Goal: Task Accomplishment & Management: Manage account settings

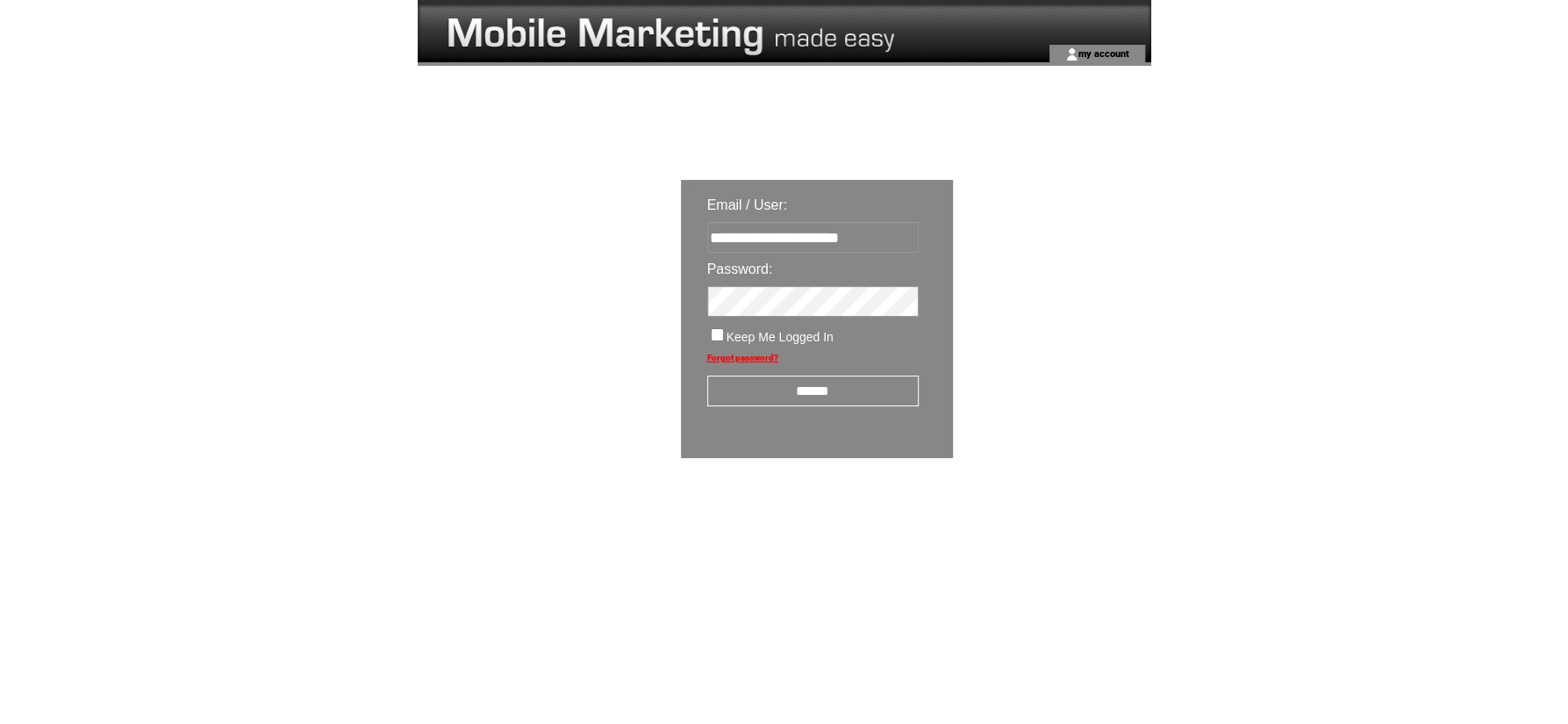
click at [791, 394] on input "******" at bounding box center [813, 391] width 212 height 30
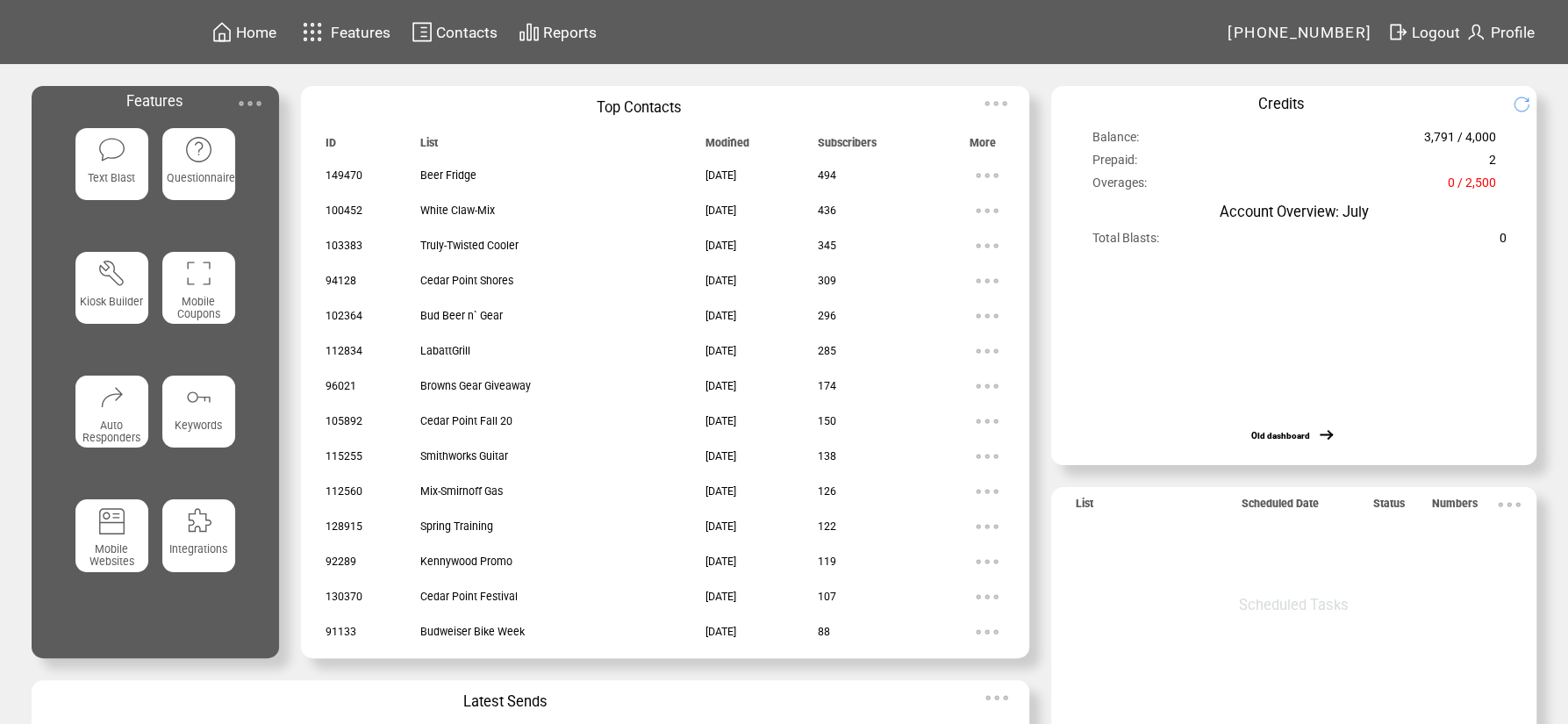
click at [477, 22] on td "Contacts" at bounding box center [466, 32] width 64 height 24
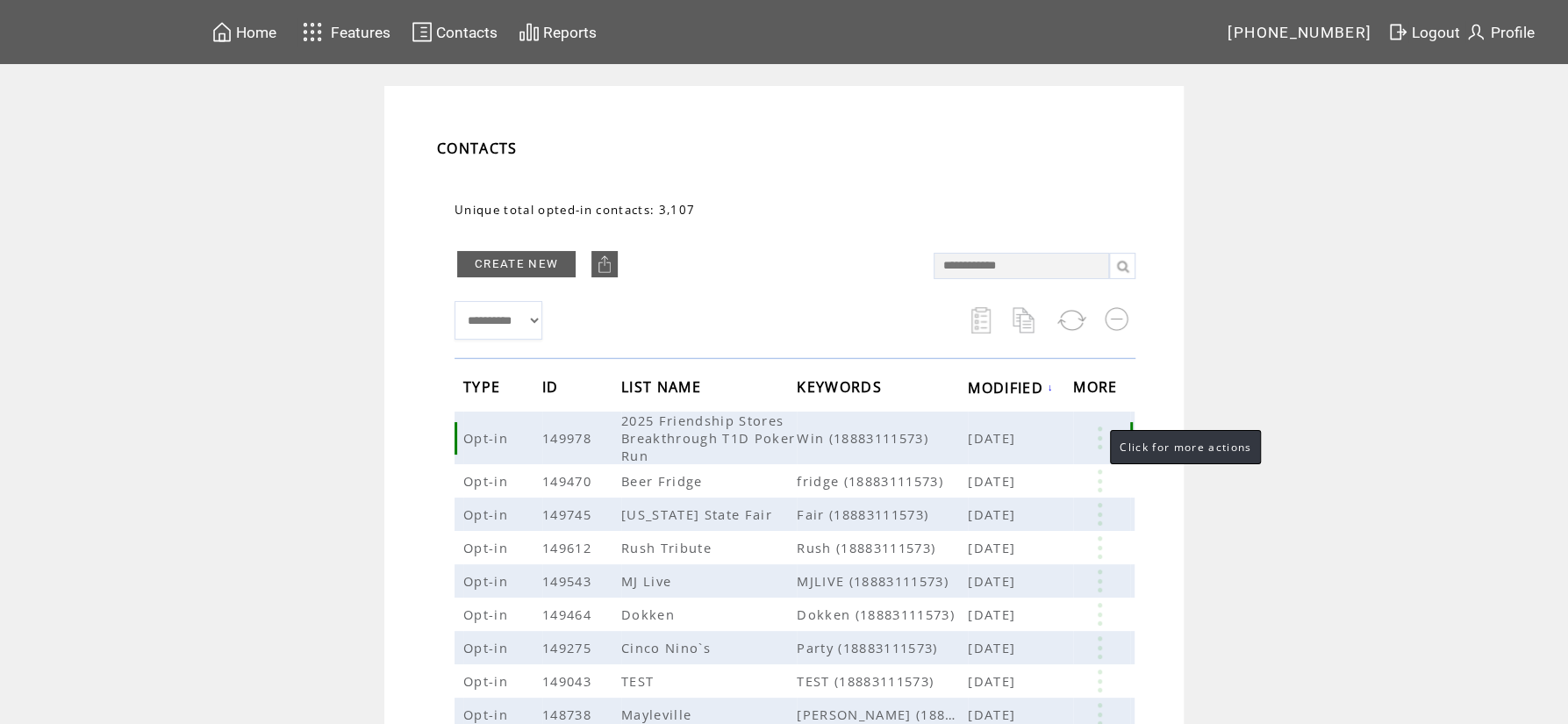
click at [1099, 435] on link at bounding box center [1099, 438] width 53 height 23
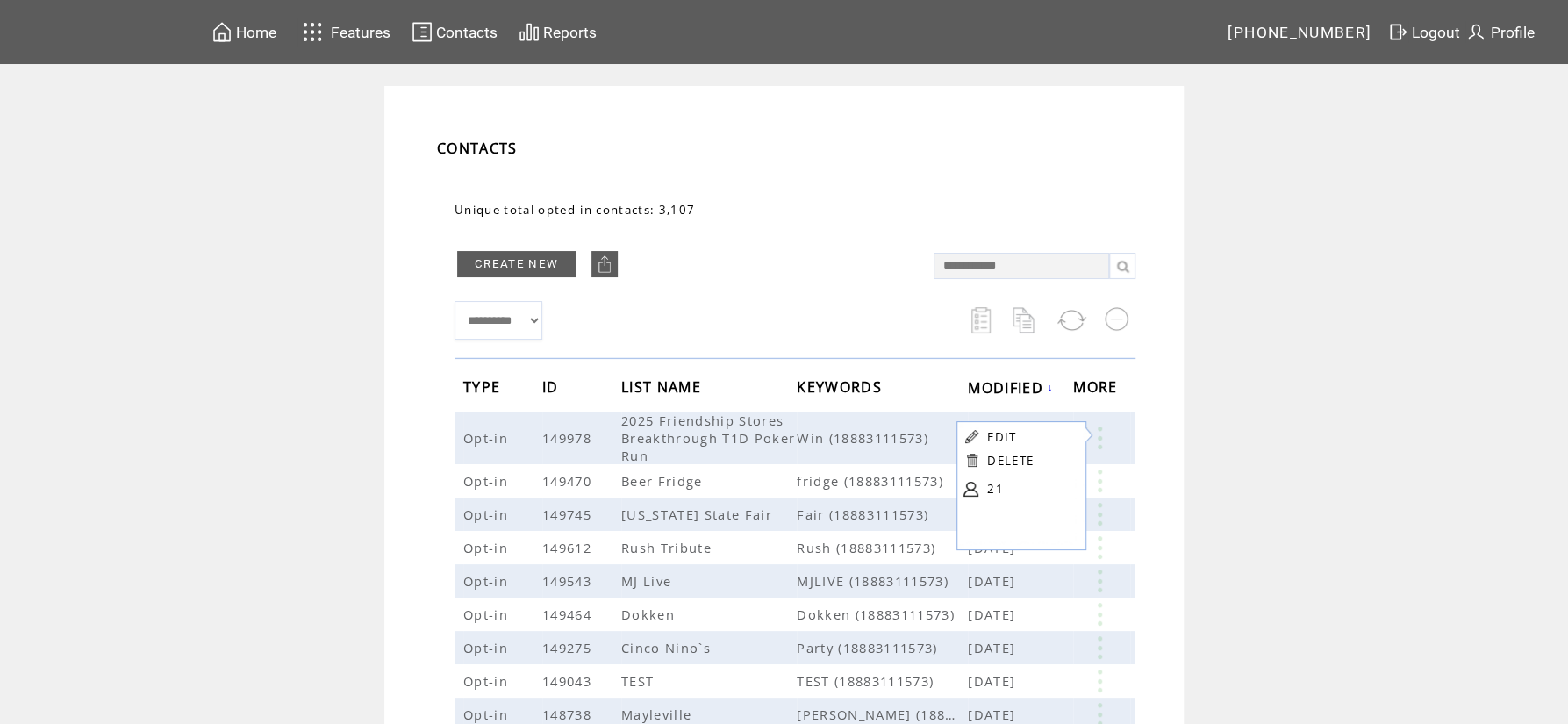
click at [1001, 488] on link "21" at bounding box center [1031, 488] width 88 height 27
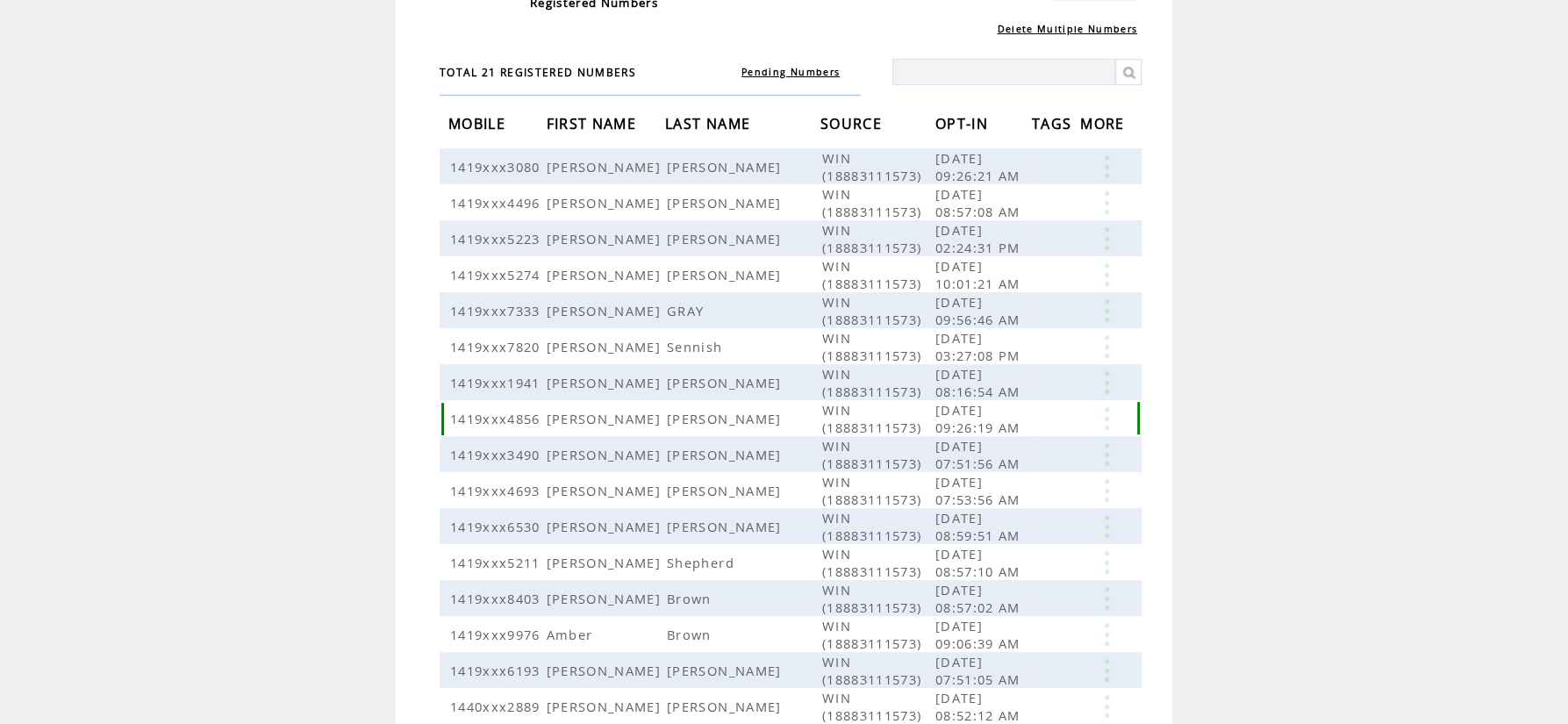
scroll to position [338, 0]
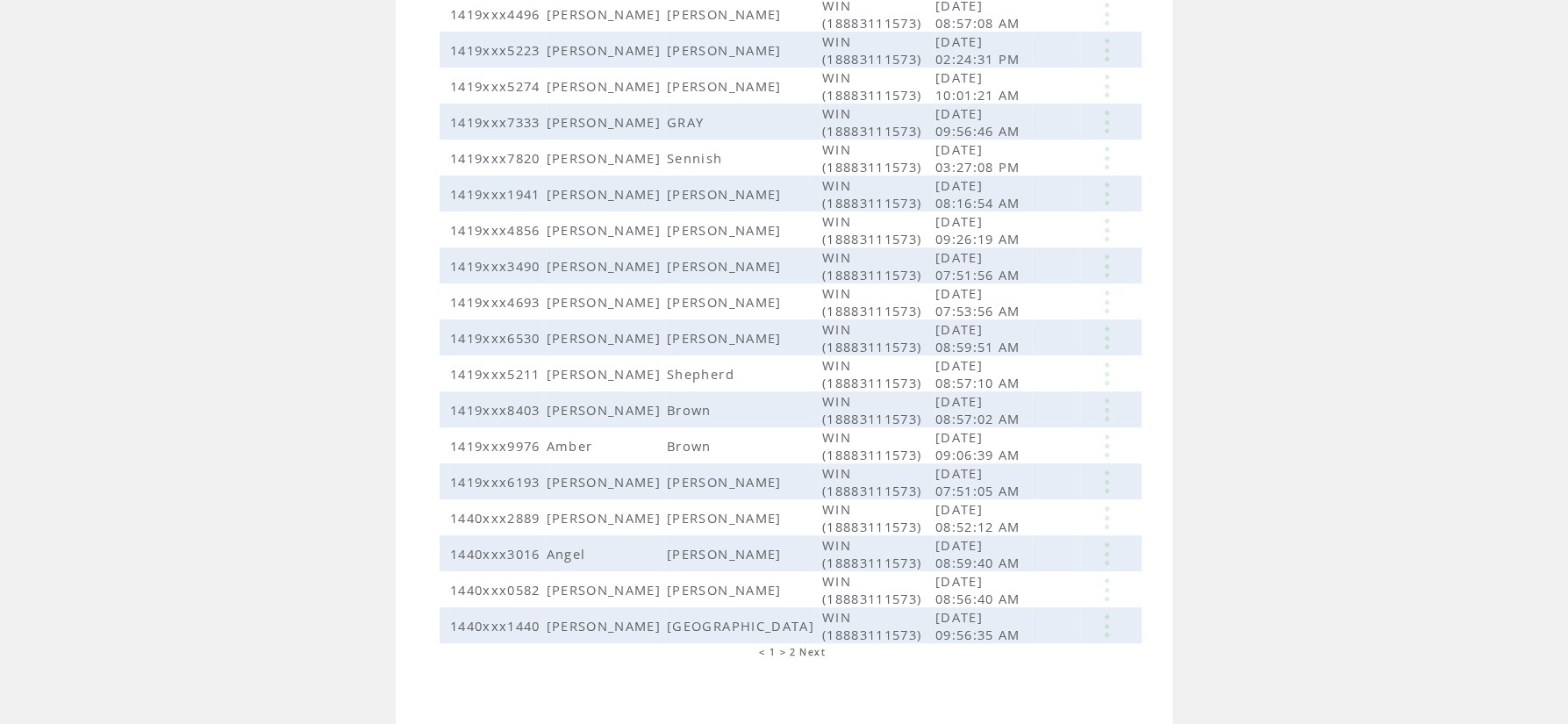
click at [792, 646] on span "2" at bounding box center [792, 651] width 6 height 12
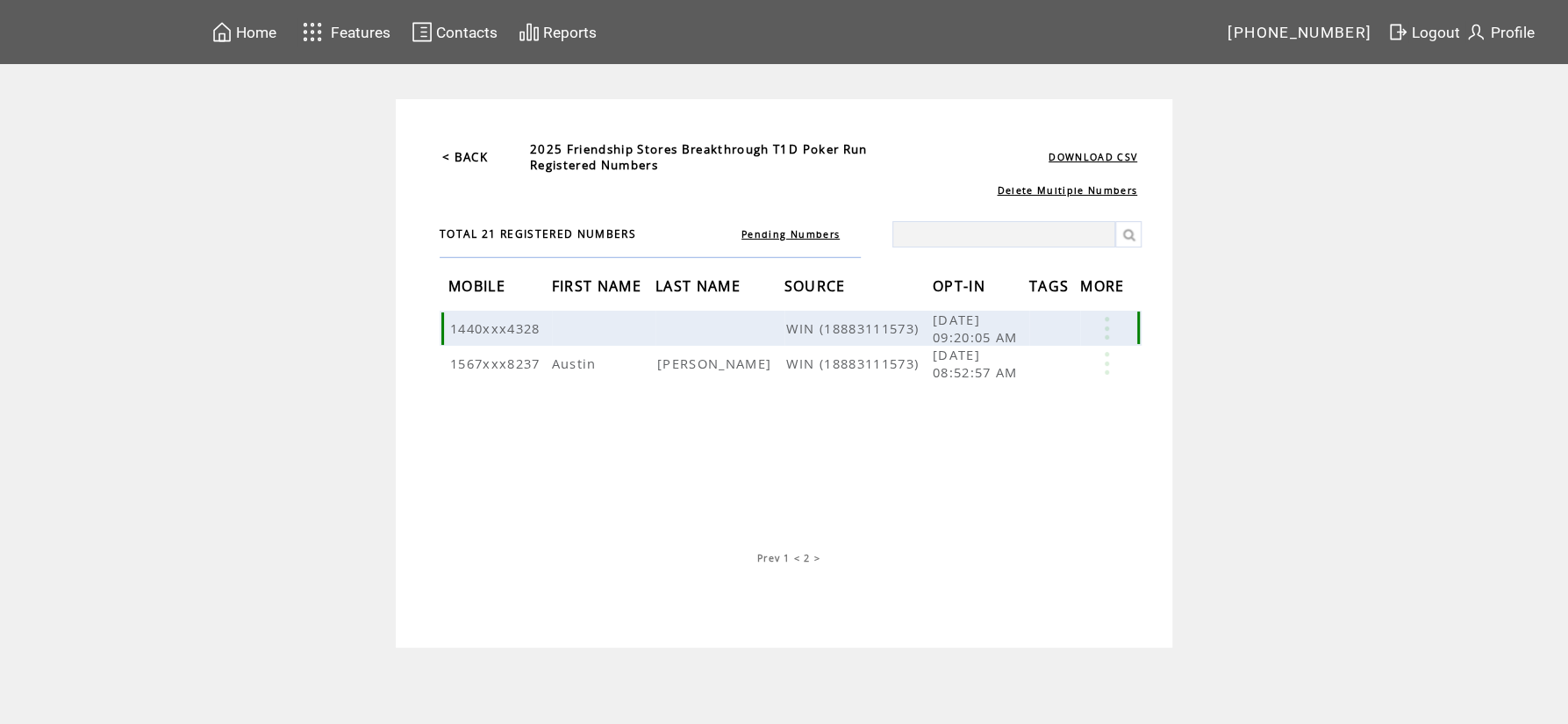
click at [1100, 327] on link at bounding box center [1106, 328] width 53 height 23
click at [991, 347] on link "EDIT" at bounding box center [1002, 353] width 29 height 16
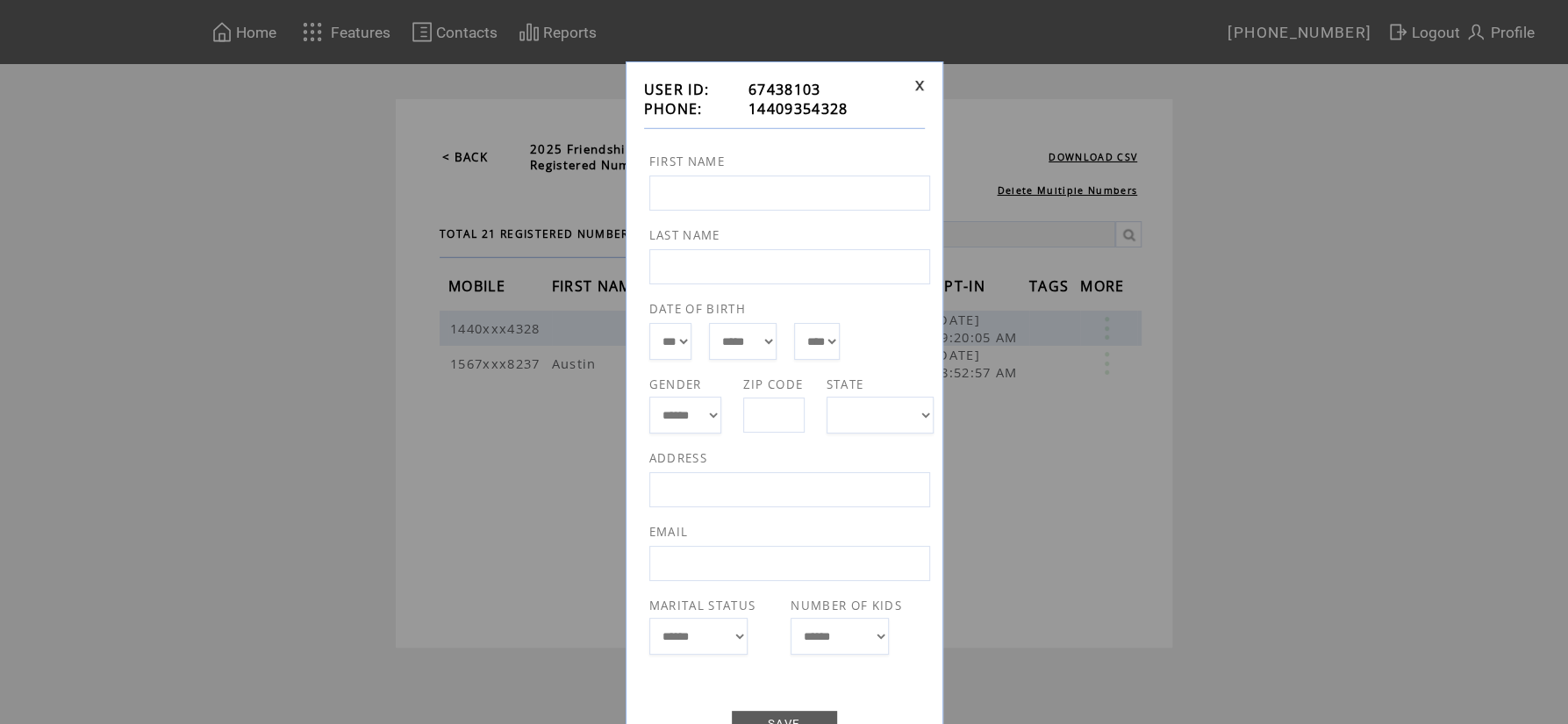
scroll to position [67, 0]
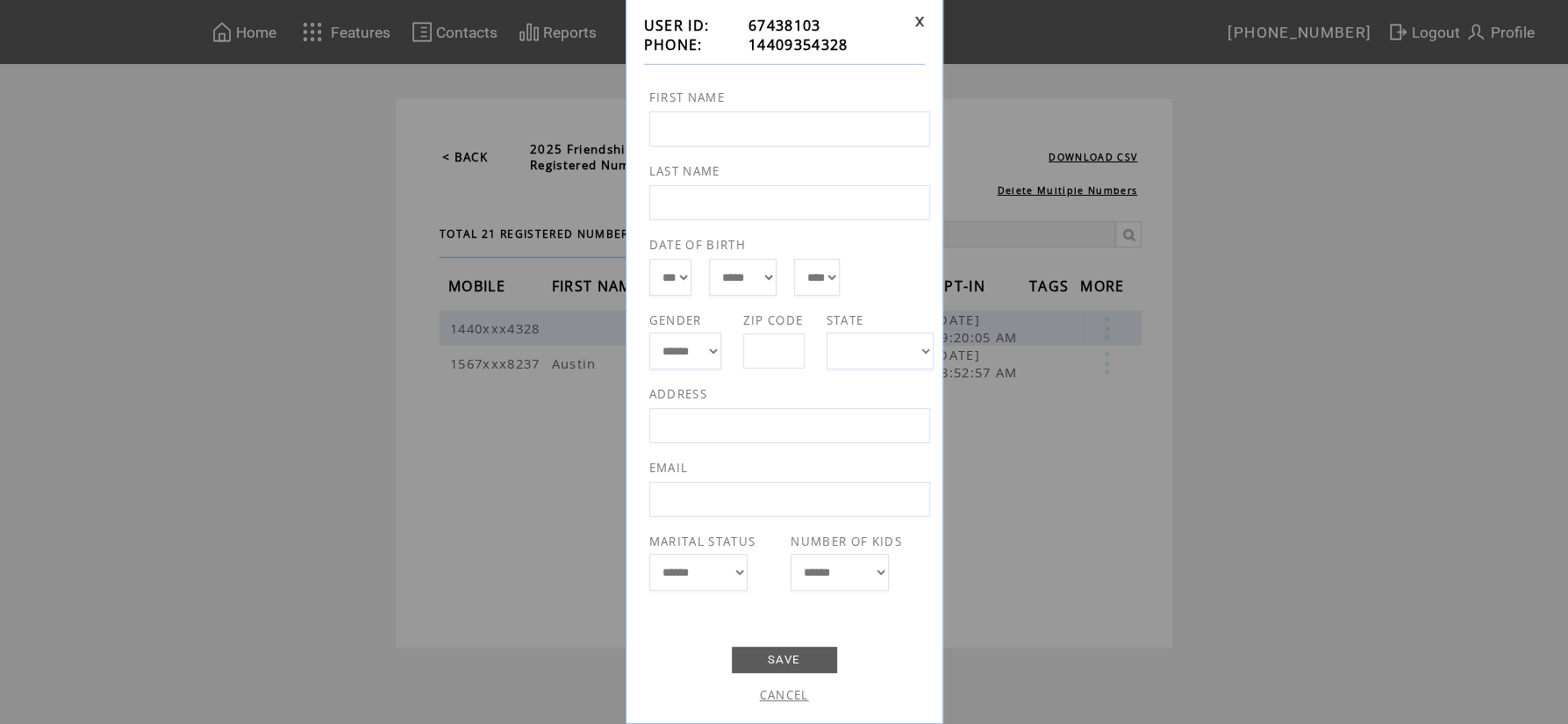
click at [917, 18] on link at bounding box center [919, 21] width 10 height 11
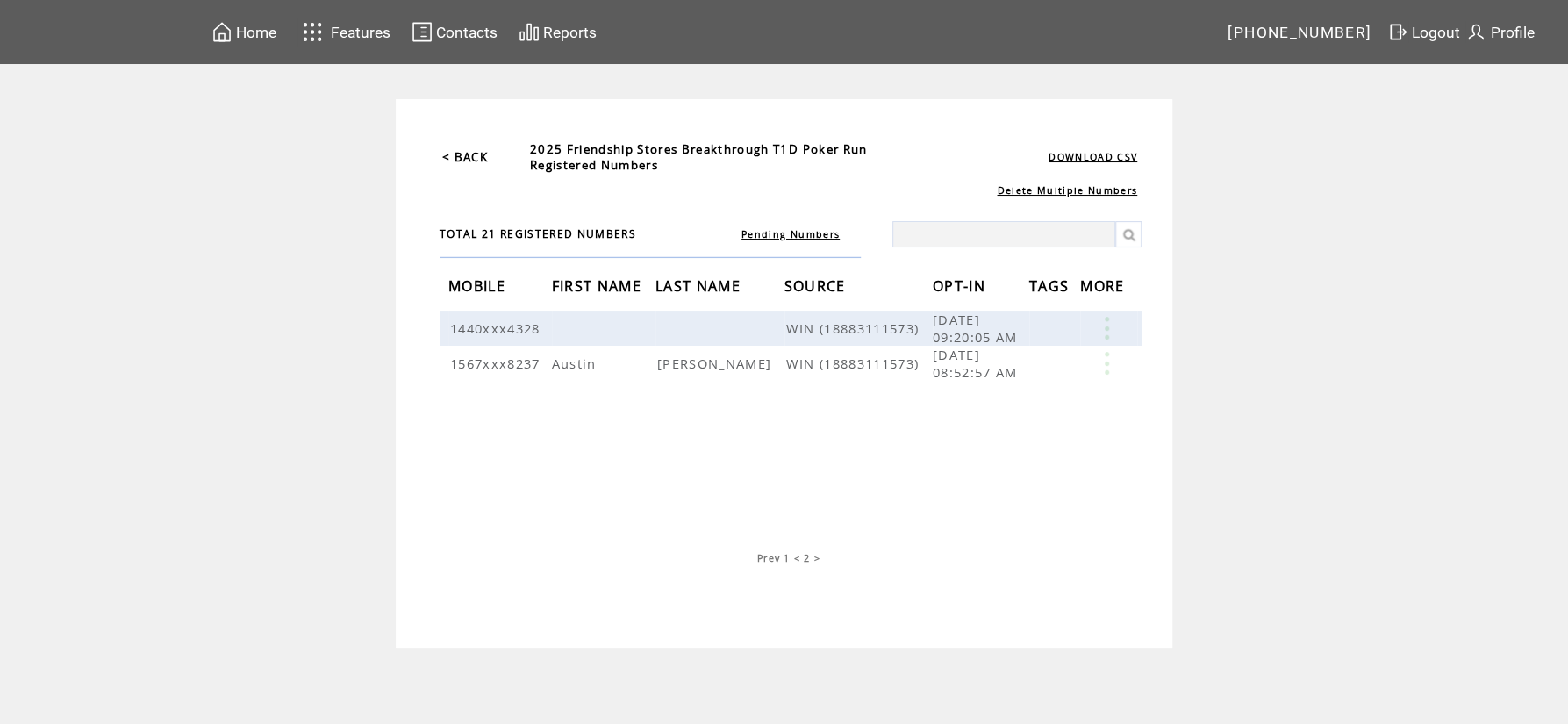
click at [787, 552] on span "1" at bounding box center [787, 557] width 6 height 12
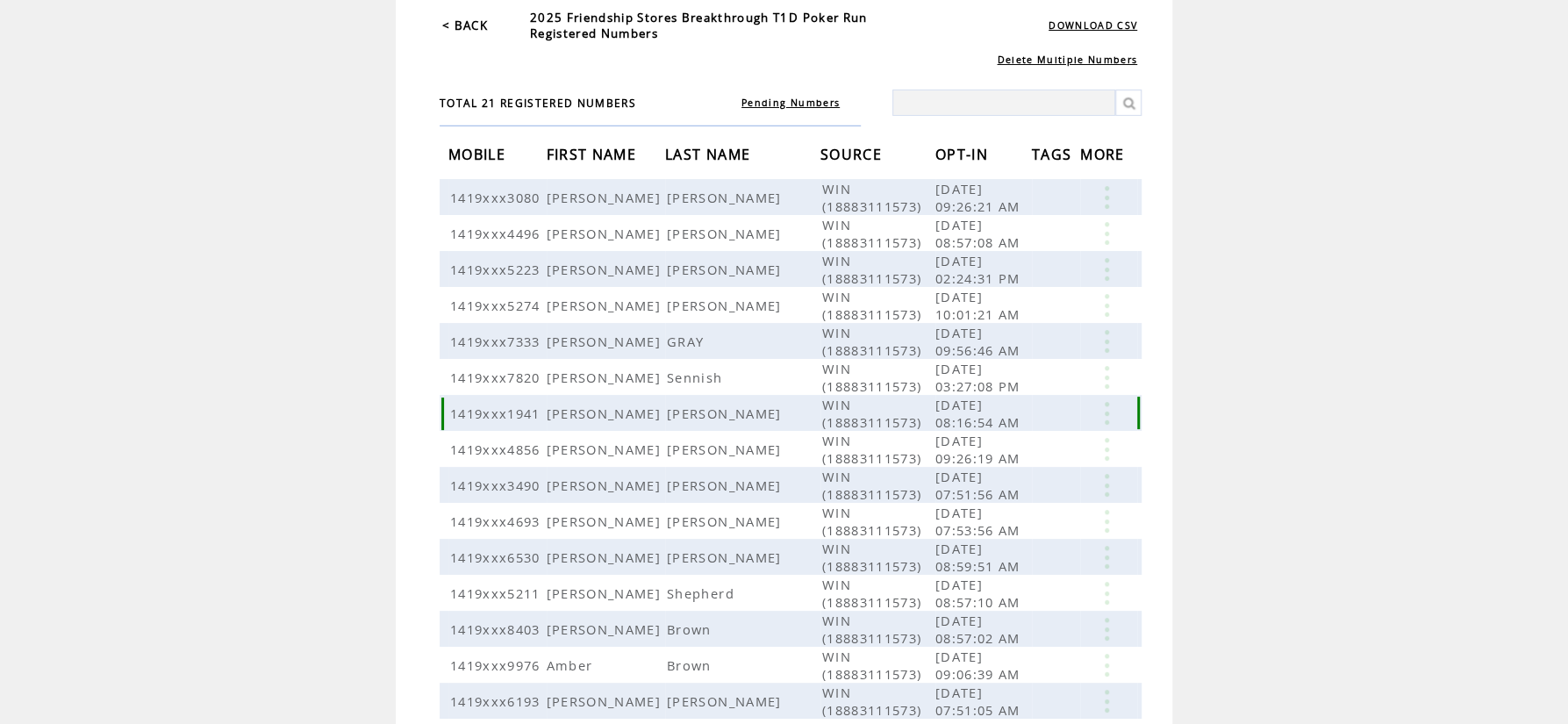
scroll to position [338, 0]
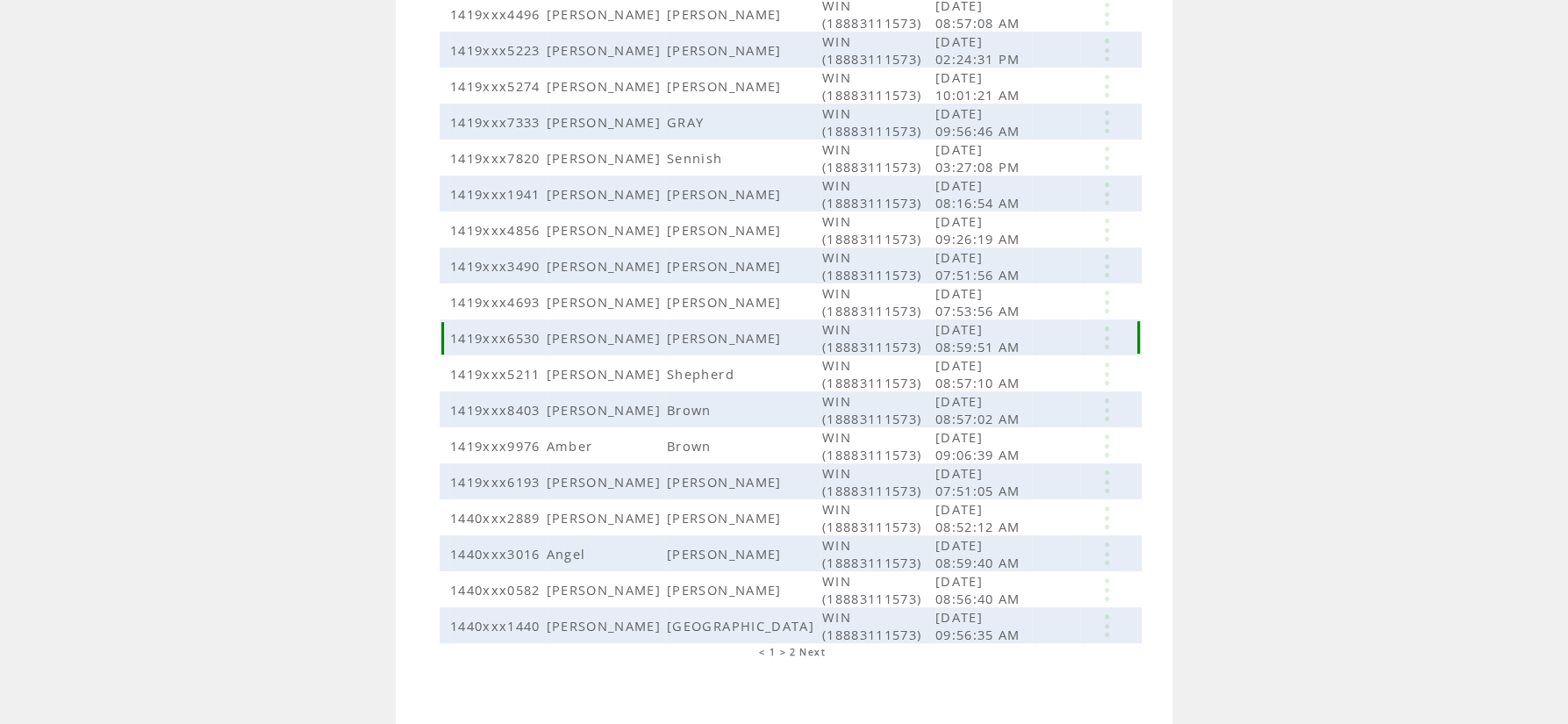
click at [1114, 326] on link at bounding box center [1106, 337] width 53 height 23
click at [1005, 355] on link "EDIT" at bounding box center [1014, 352] width 29 height 16
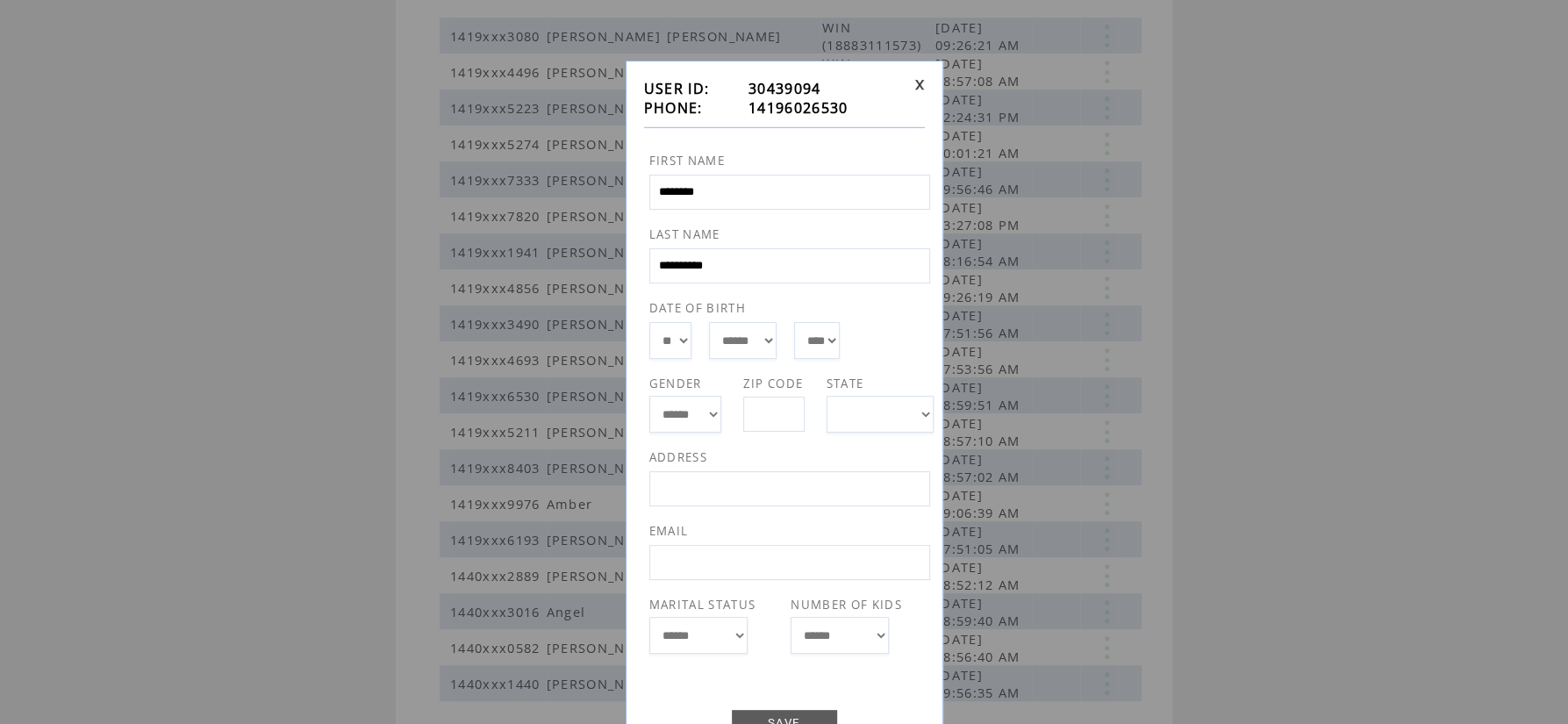
scroll to position [244, 0]
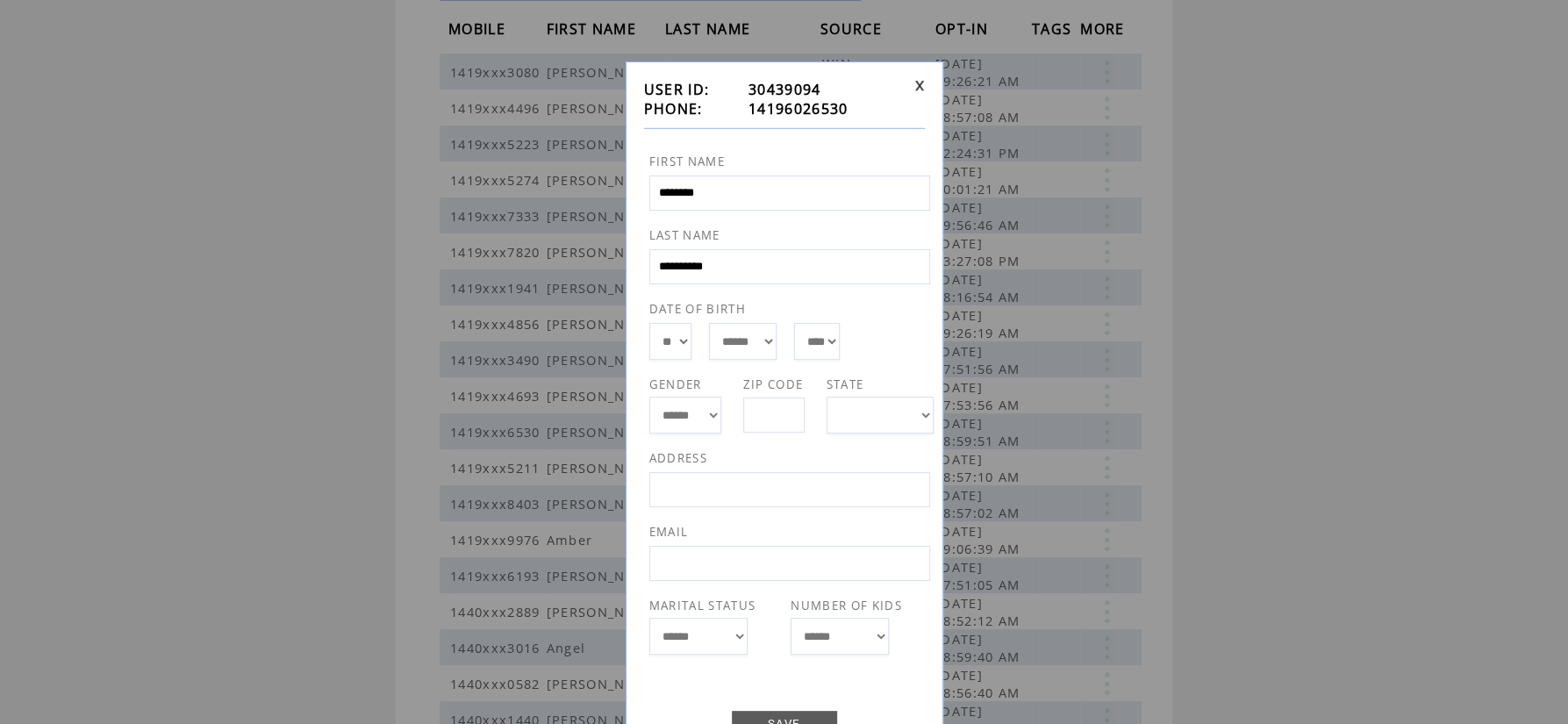
click at [918, 82] on link at bounding box center [919, 86] width 10 height 11
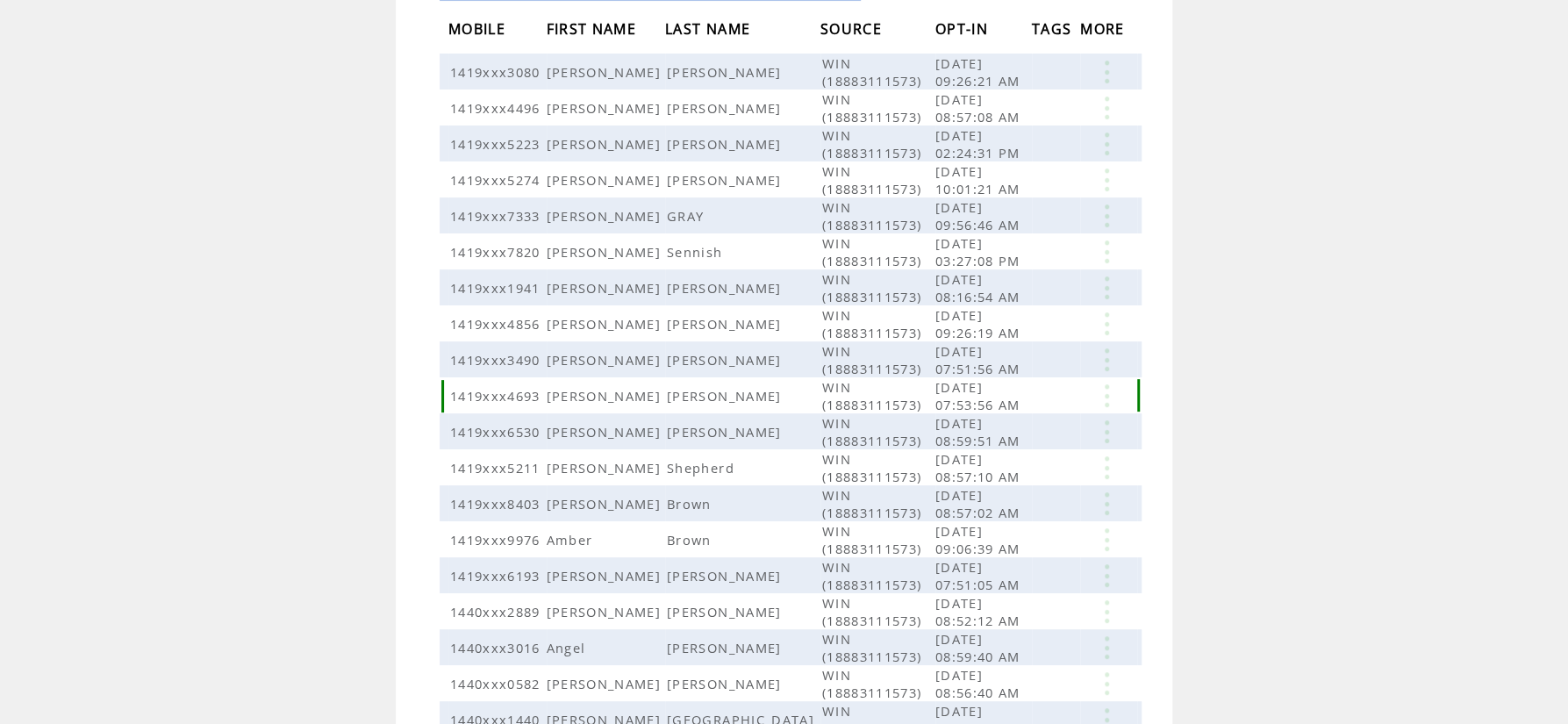
click at [1102, 396] on link at bounding box center [1106, 395] width 53 height 23
click at [1002, 425] on link "EDIT" at bounding box center [1004, 422] width 29 height 16
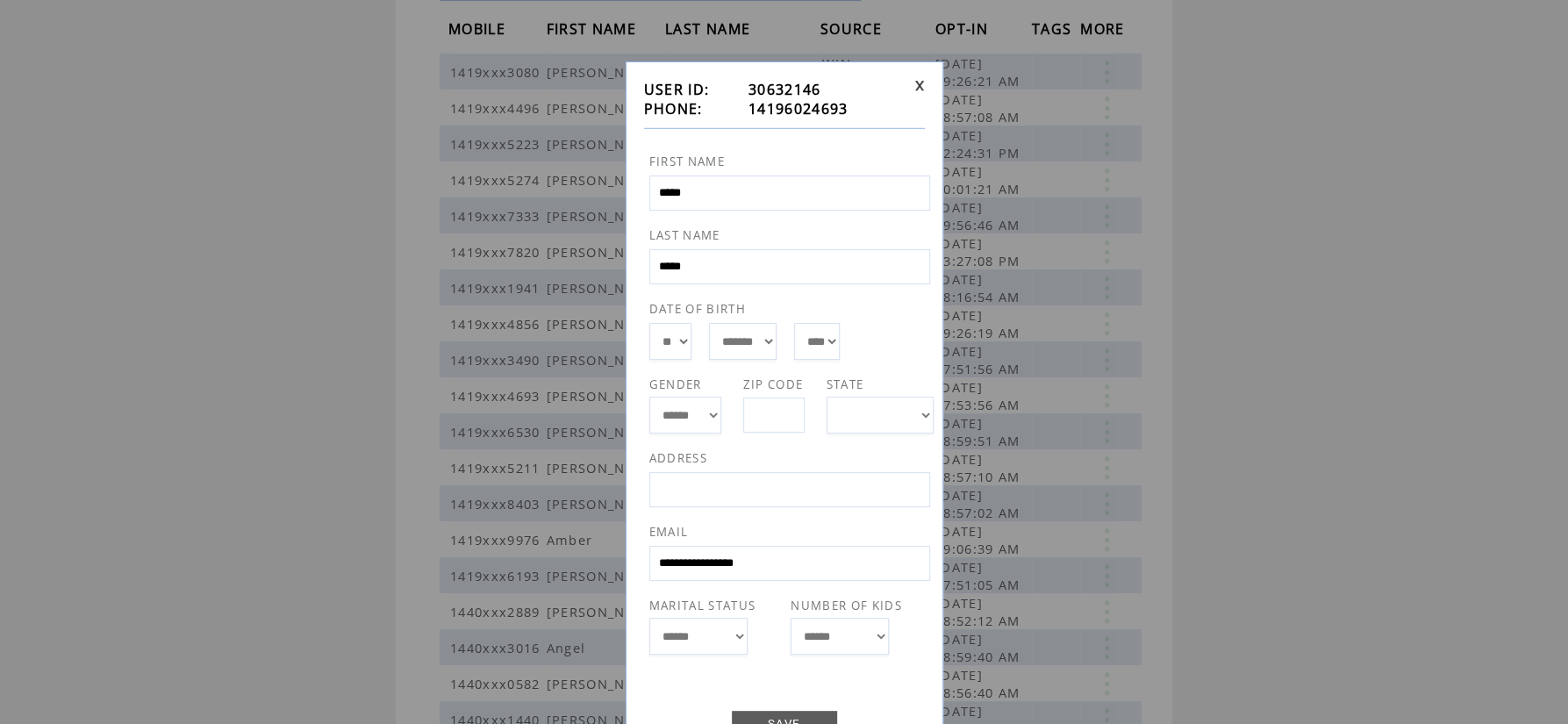
click at [920, 81] on link at bounding box center [919, 86] width 10 height 11
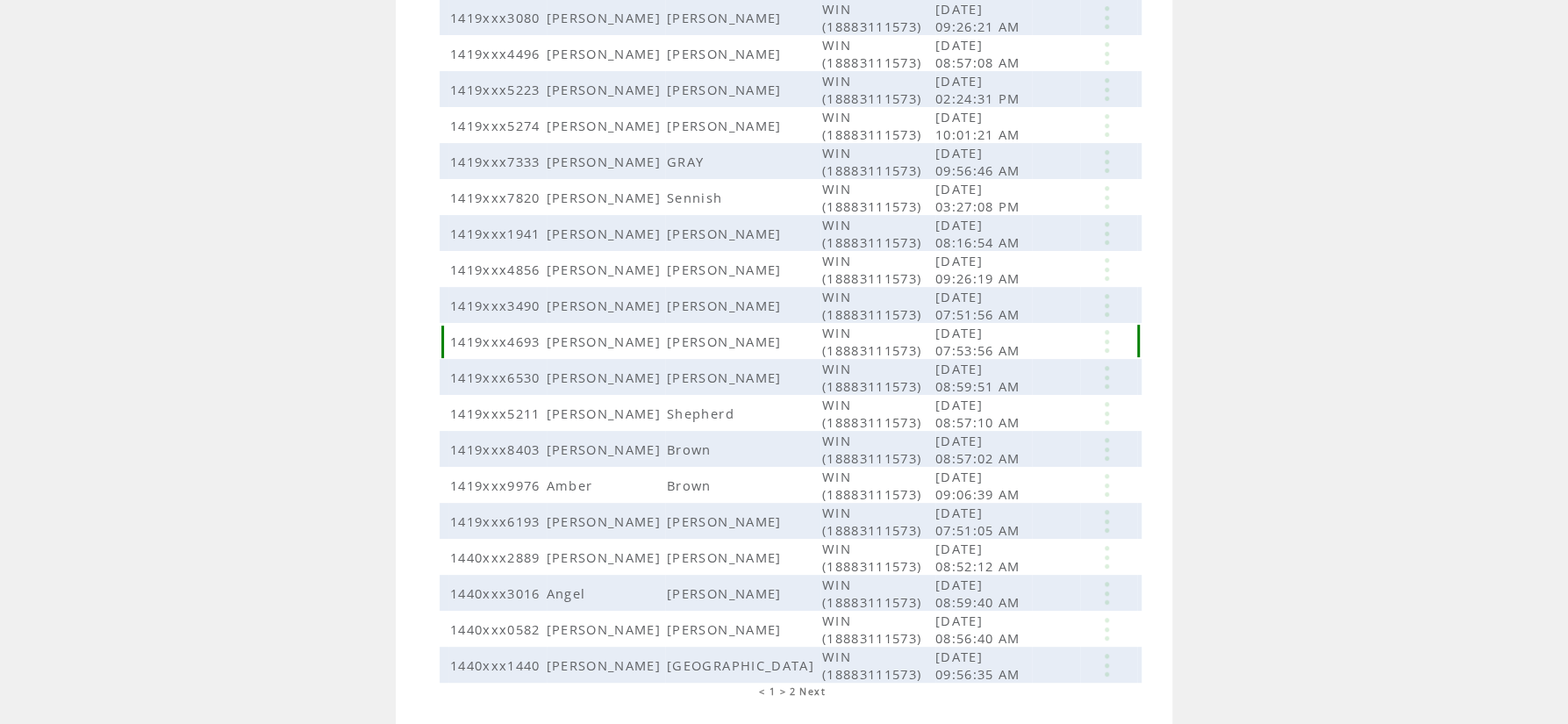
scroll to position [338, 0]
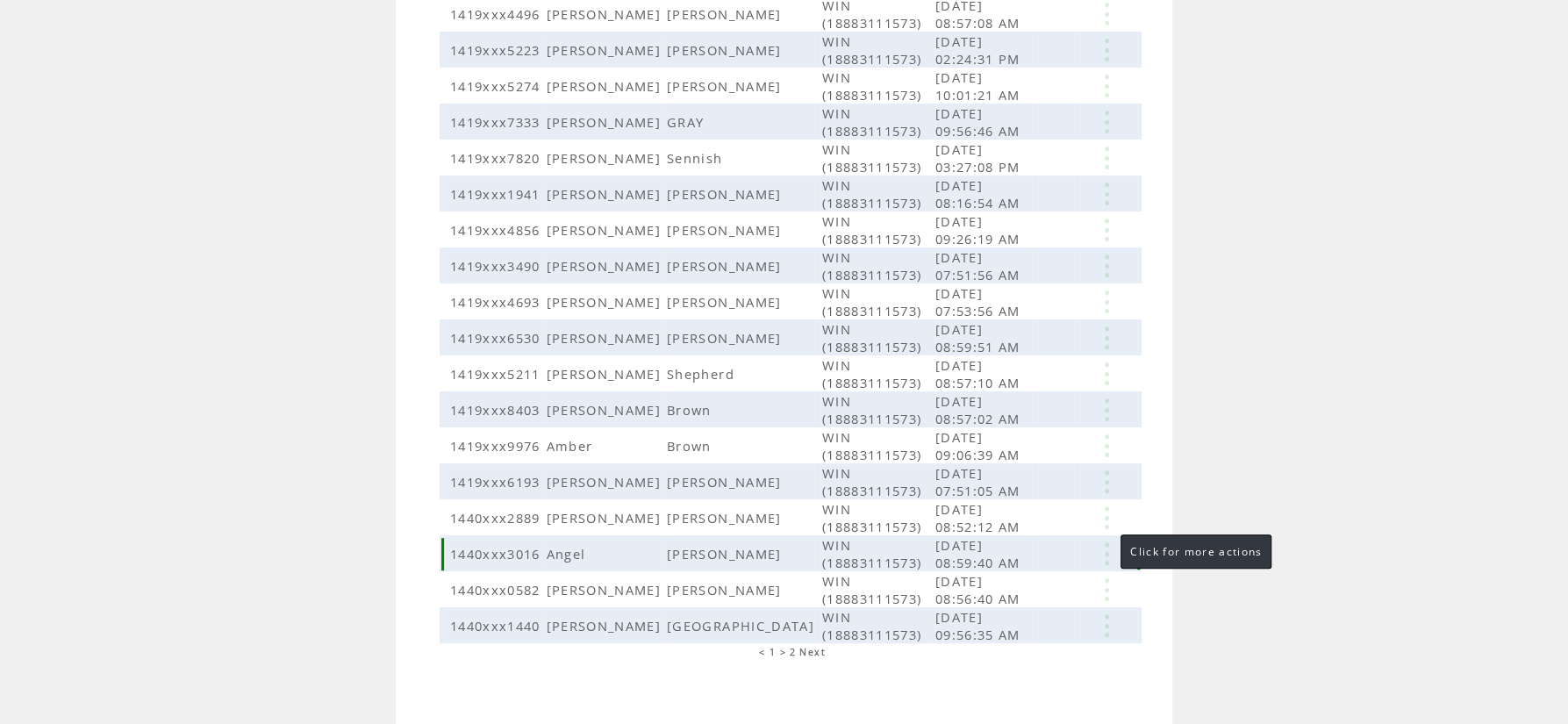
click at [1103, 543] on link at bounding box center [1106, 554] width 53 height 23
click at [1016, 563] on link "EDIT" at bounding box center [1005, 563] width 29 height 16
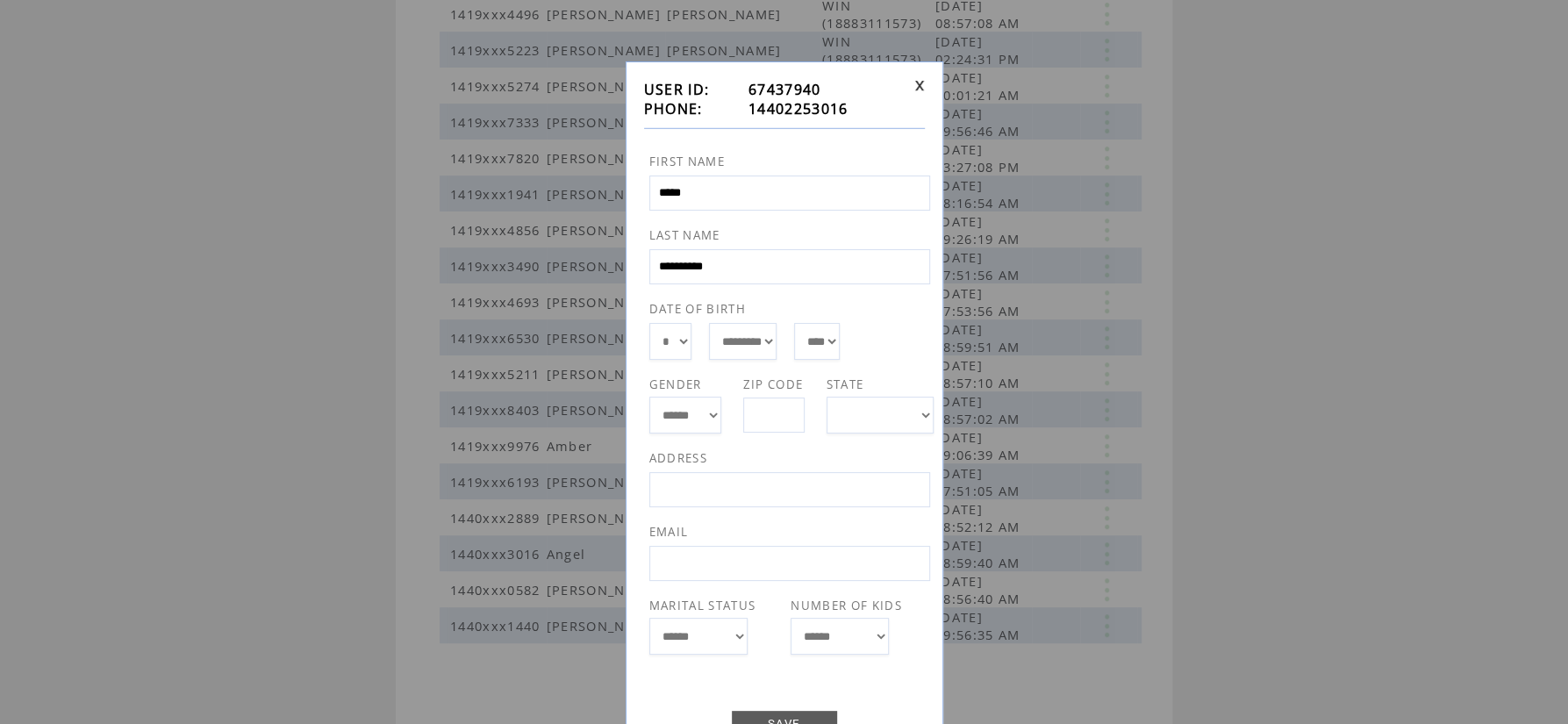
click at [910, 87] on td at bounding box center [916, 99] width 17 height 39
click at [920, 85] on link at bounding box center [919, 86] width 10 height 11
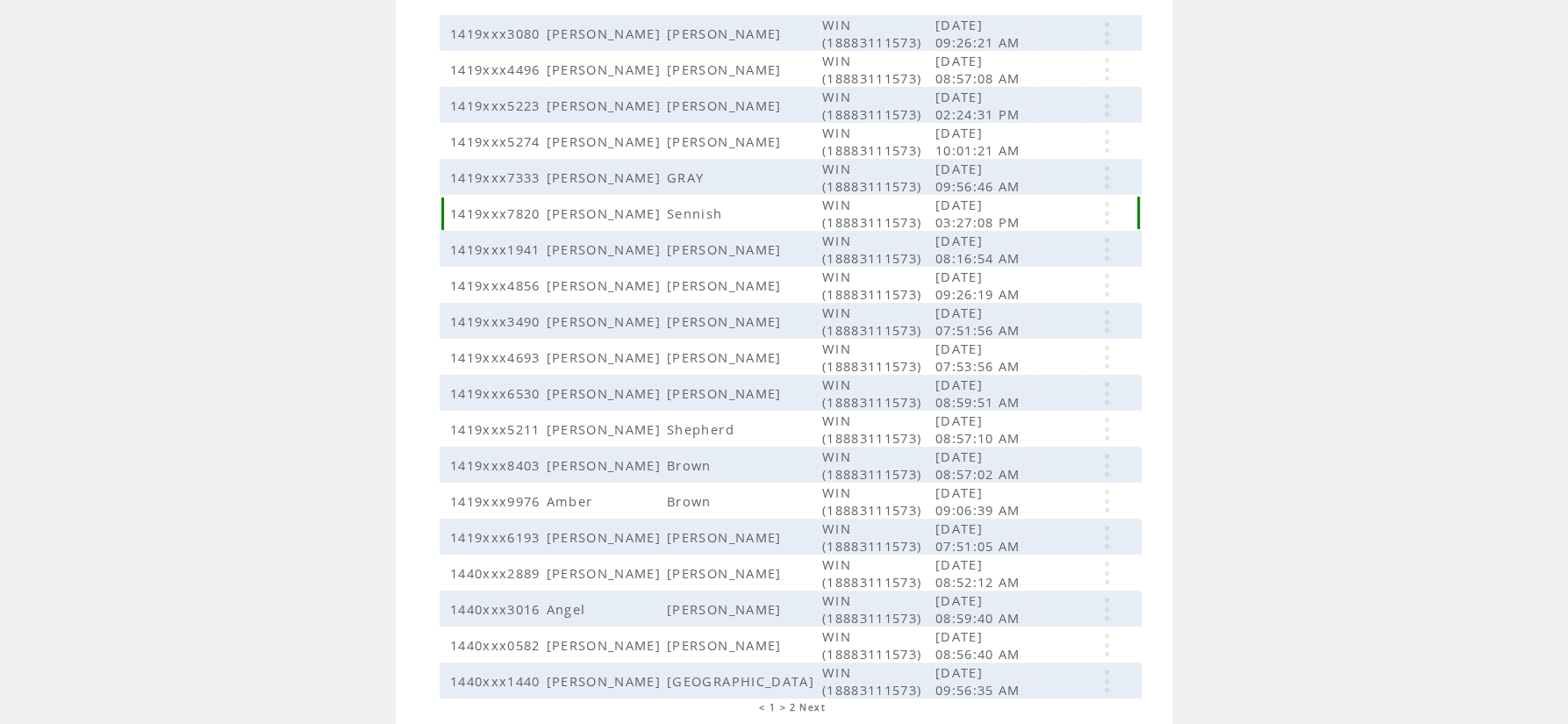
scroll to position [244, 0]
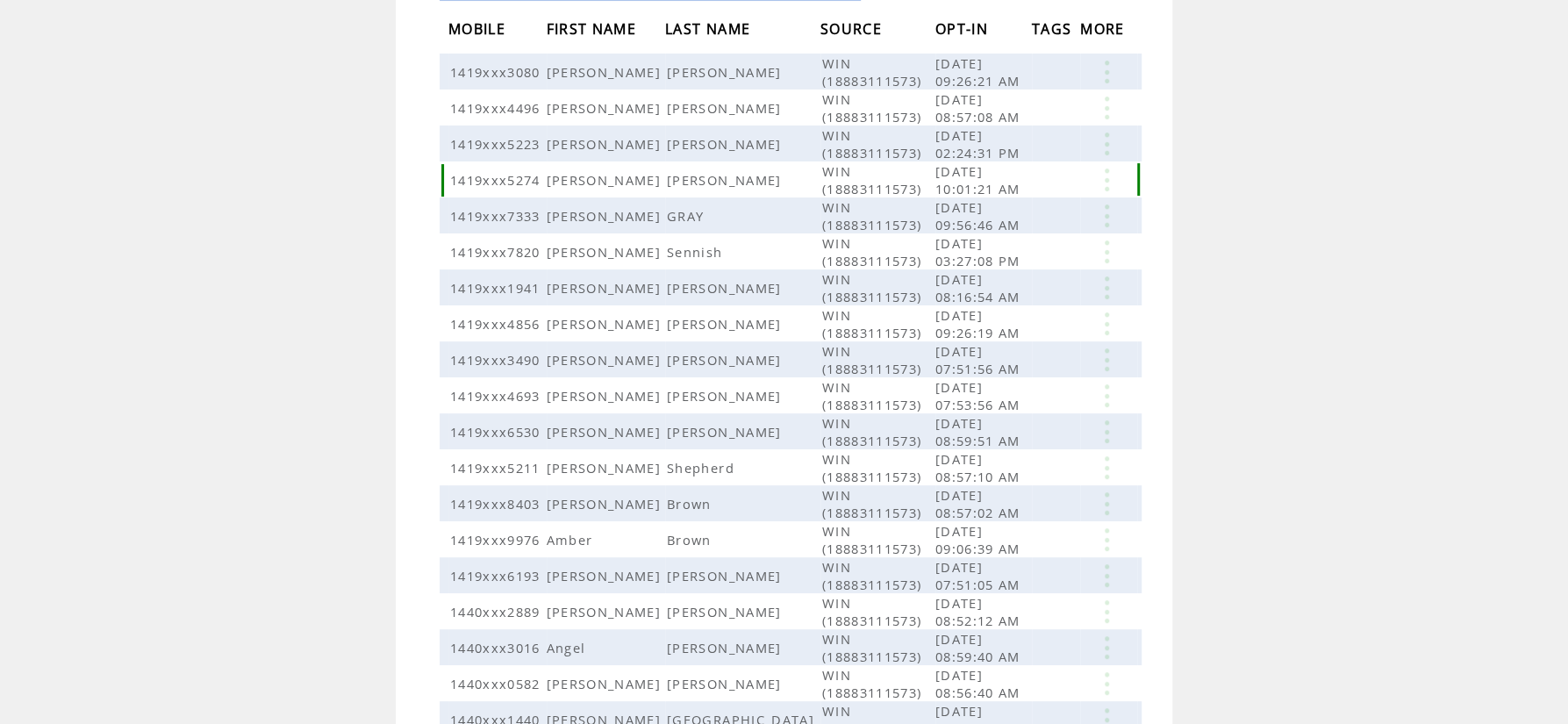
click at [1107, 176] on link at bounding box center [1106, 180] width 53 height 23
click at [1017, 198] on link "EDIT" at bounding box center [1010, 202] width 29 height 16
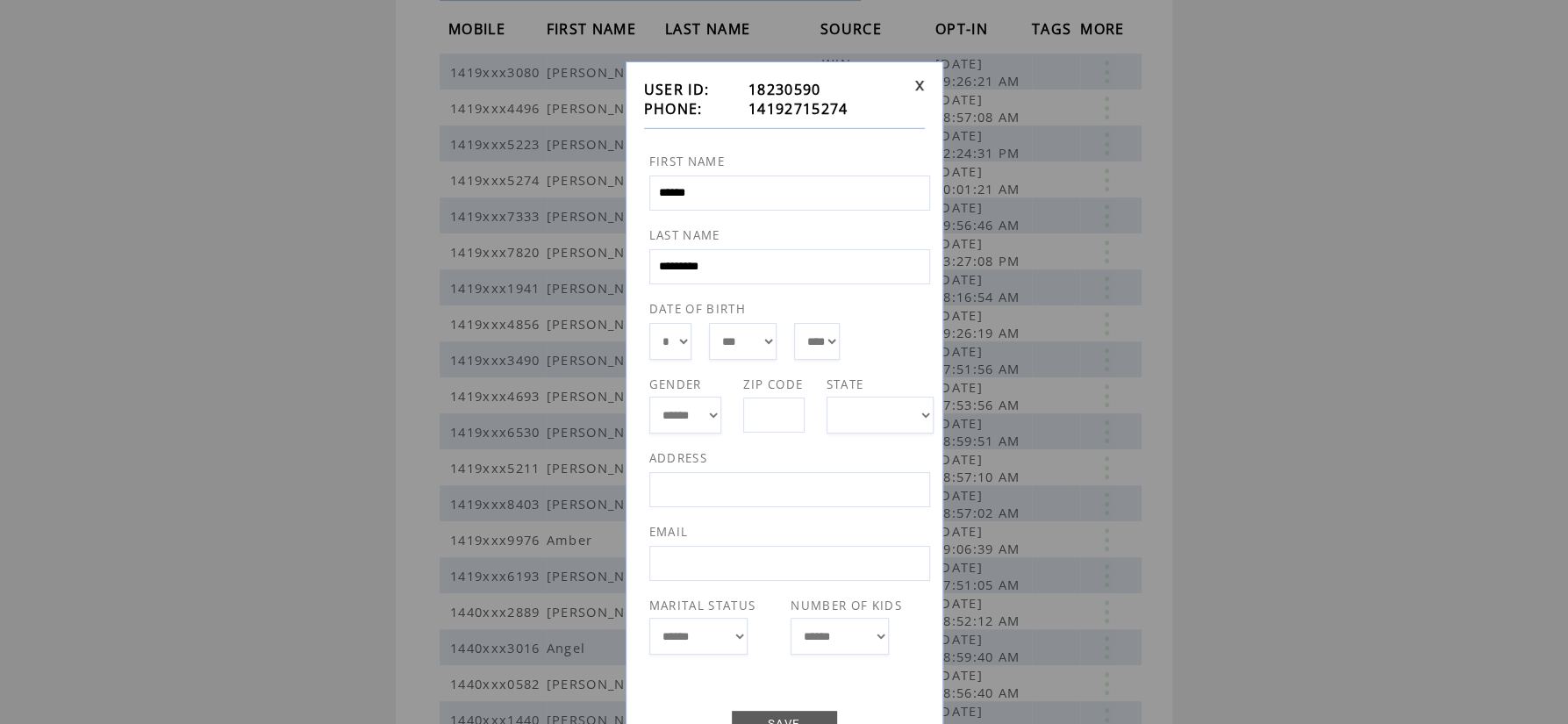
click at [917, 85] on link at bounding box center [919, 86] width 10 height 11
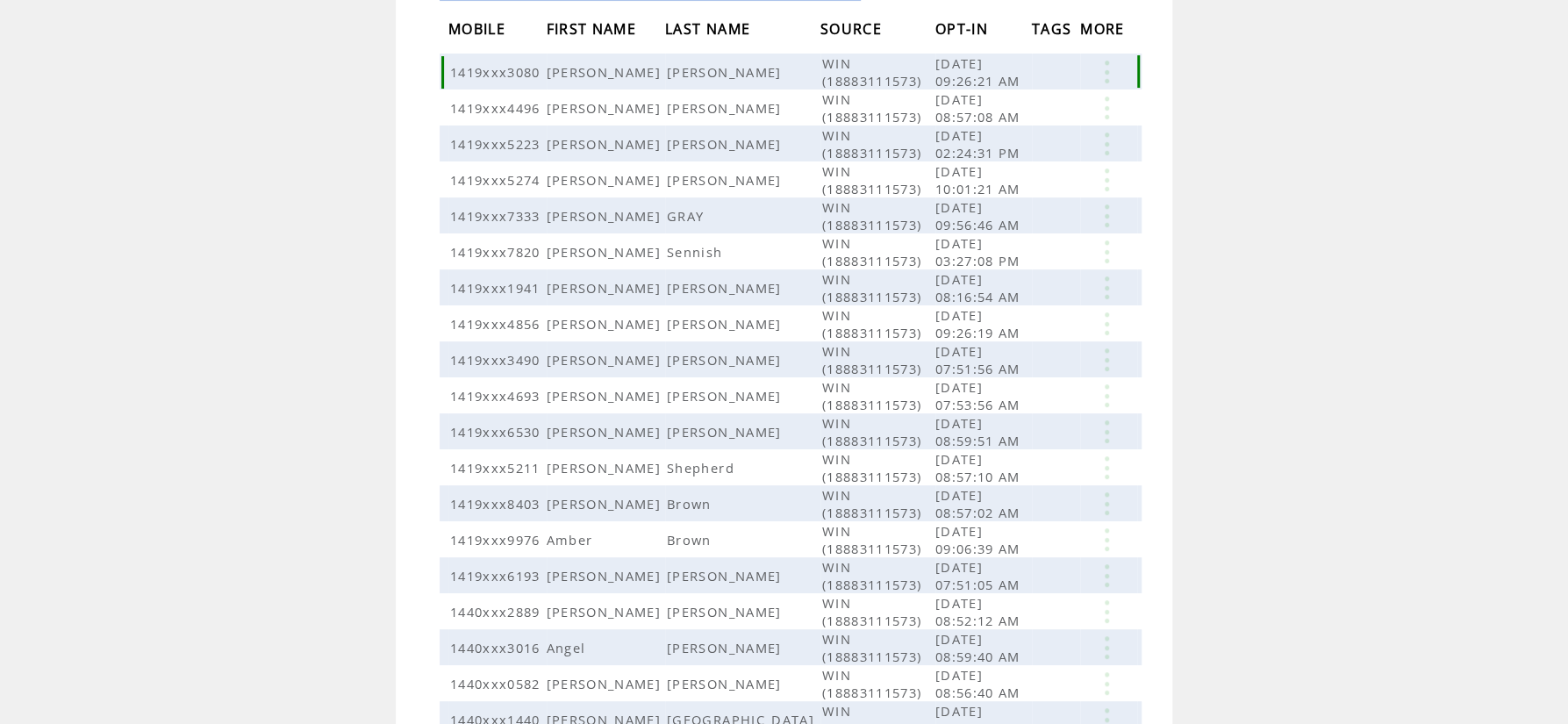
click at [1095, 76] on link at bounding box center [1106, 72] width 53 height 23
click at [994, 103] on link "EDIT" at bounding box center [998, 102] width 29 height 16
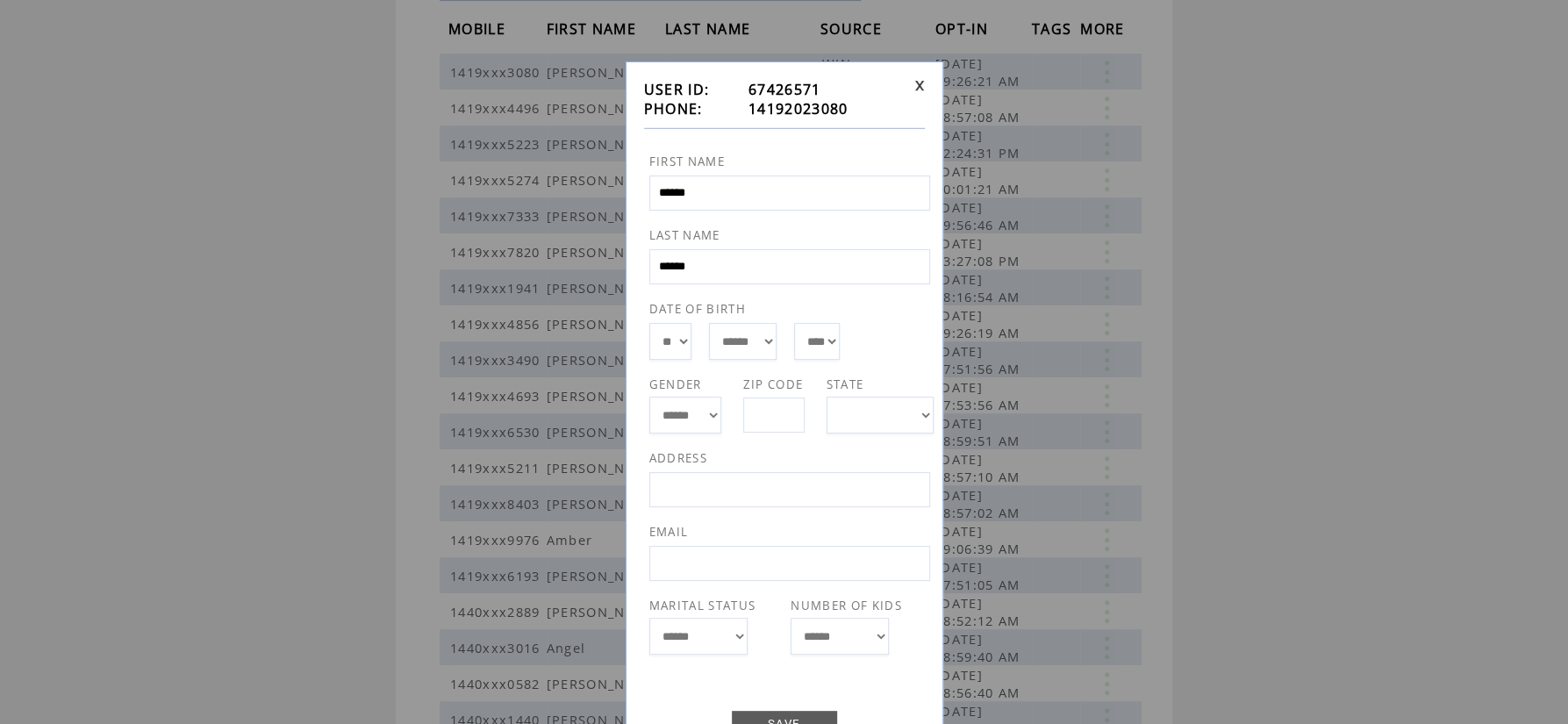
click at [909, 88] on td at bounding box center [916, 99] width 17 height 39
click at [916, 86] on link at bounding box center [919, 86] width 10 height 11
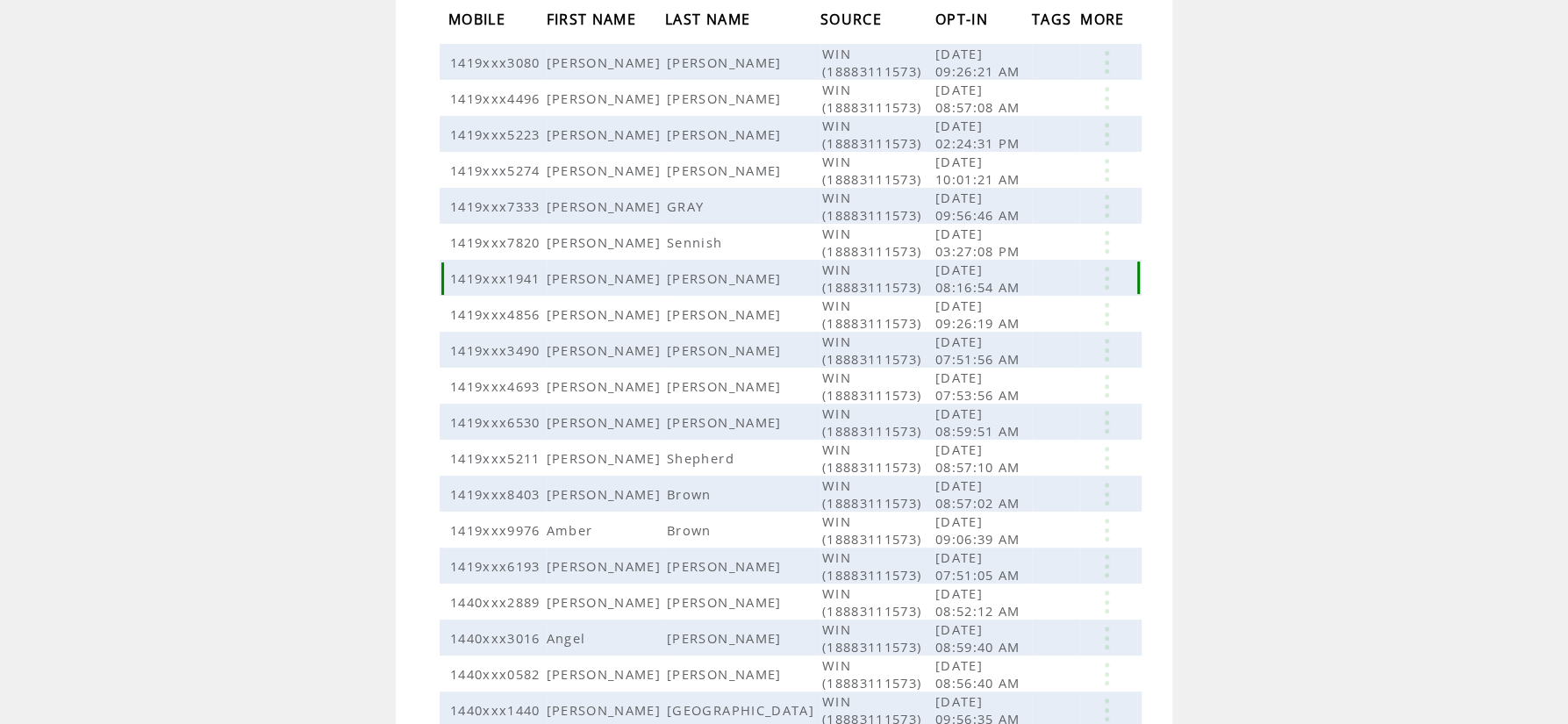
scroll to position [338, 0]
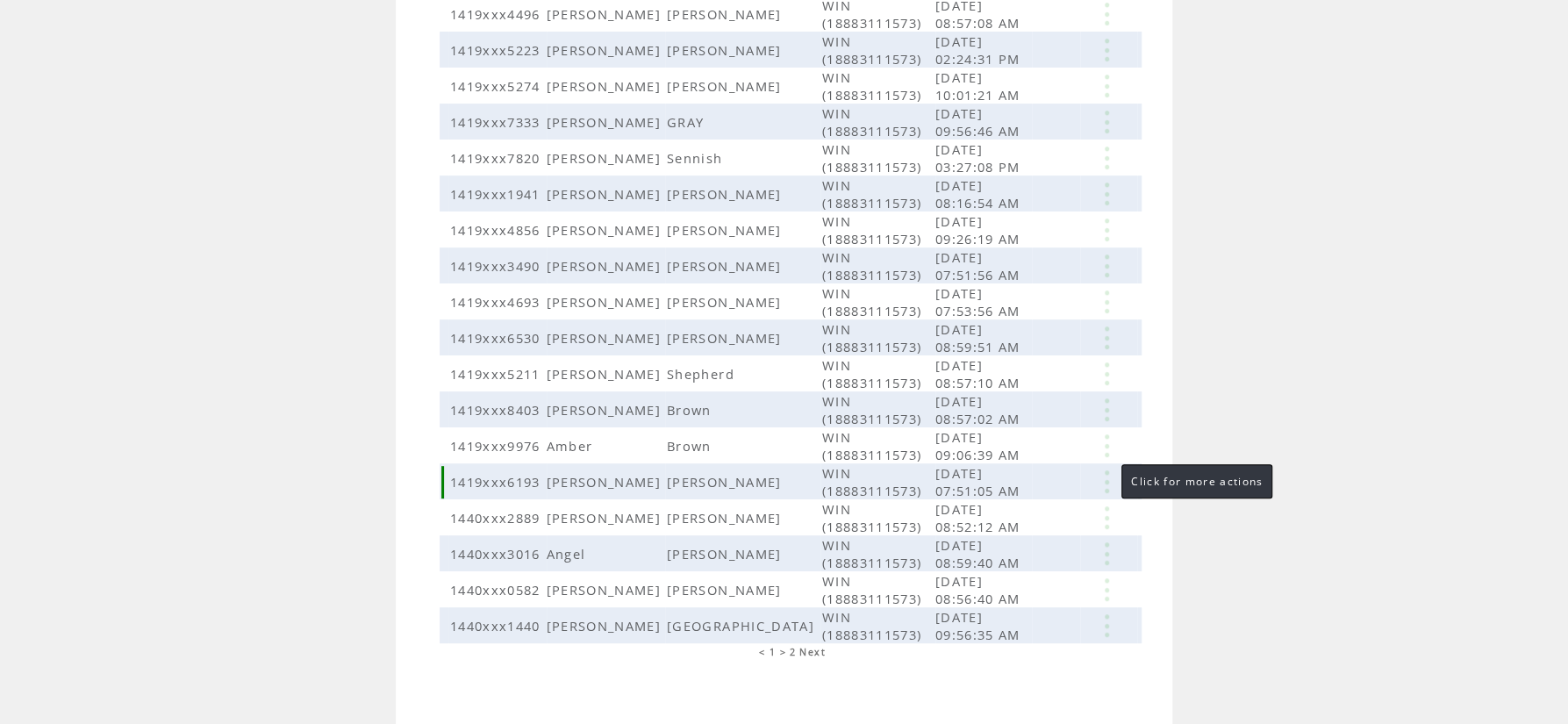
click at [1104, 471] on link at bounding box center [1106, 482] width 53 height 23
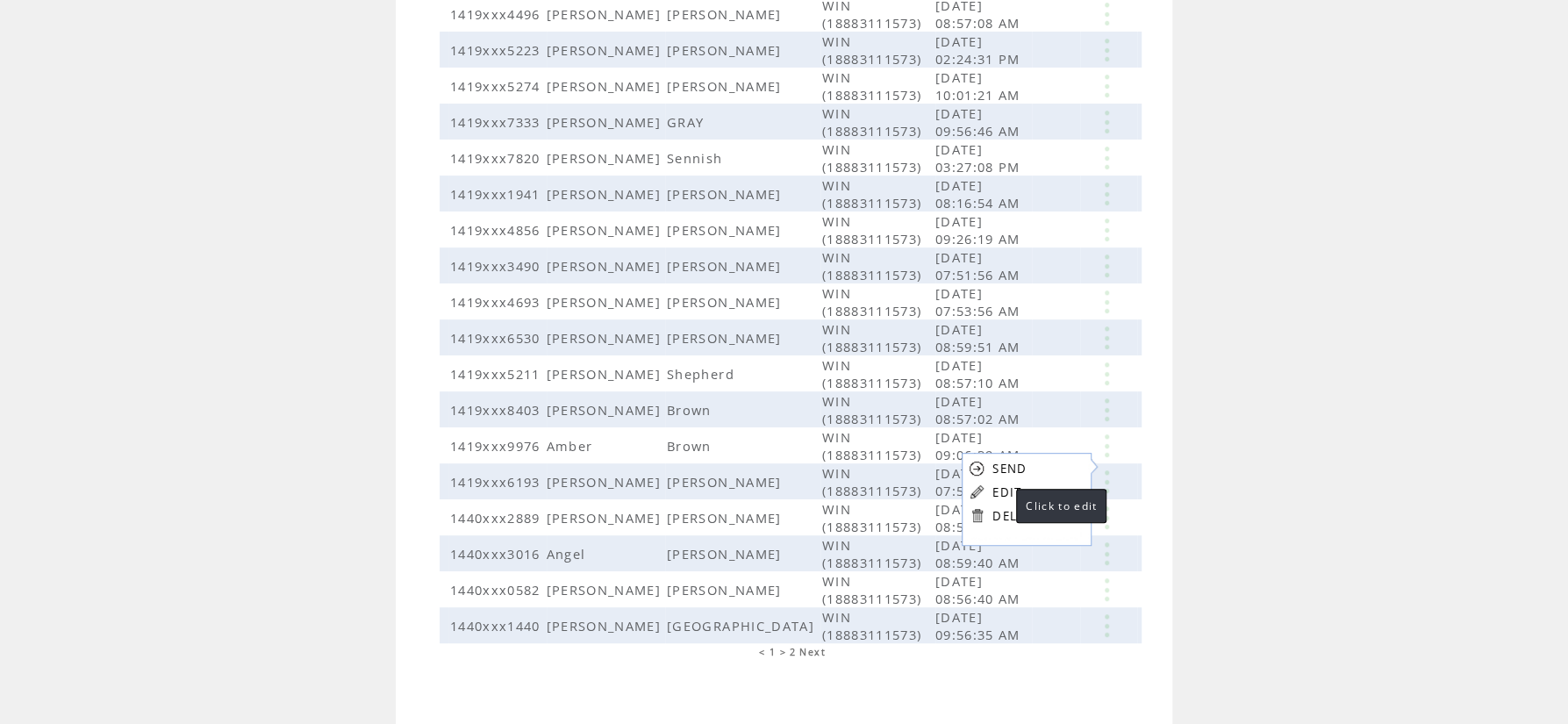
click at [1000, 490] on link "EDIT" at bounding box center [1006, 492] width 29 height 16
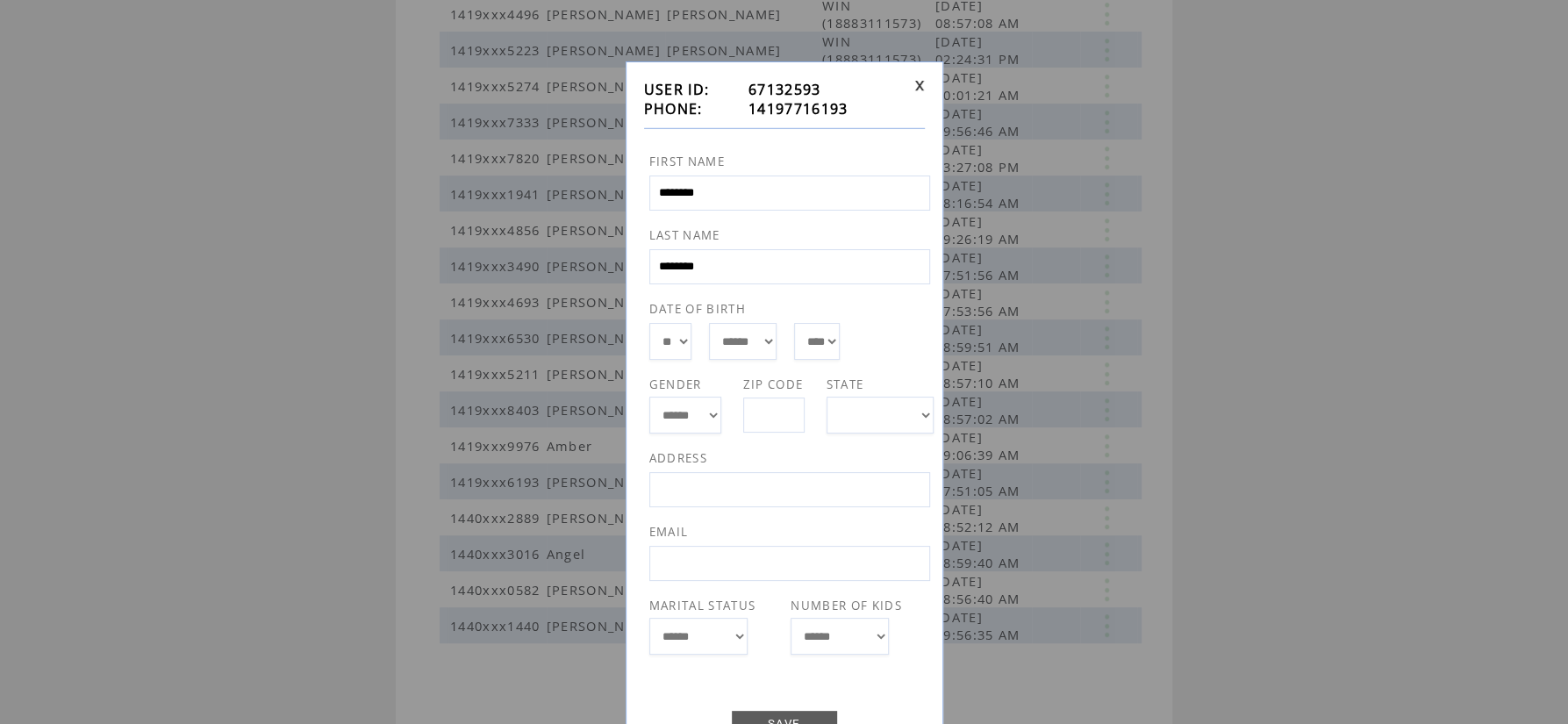
click at [917, 86] on link at bounding box center [919, 86] width 10 height 11
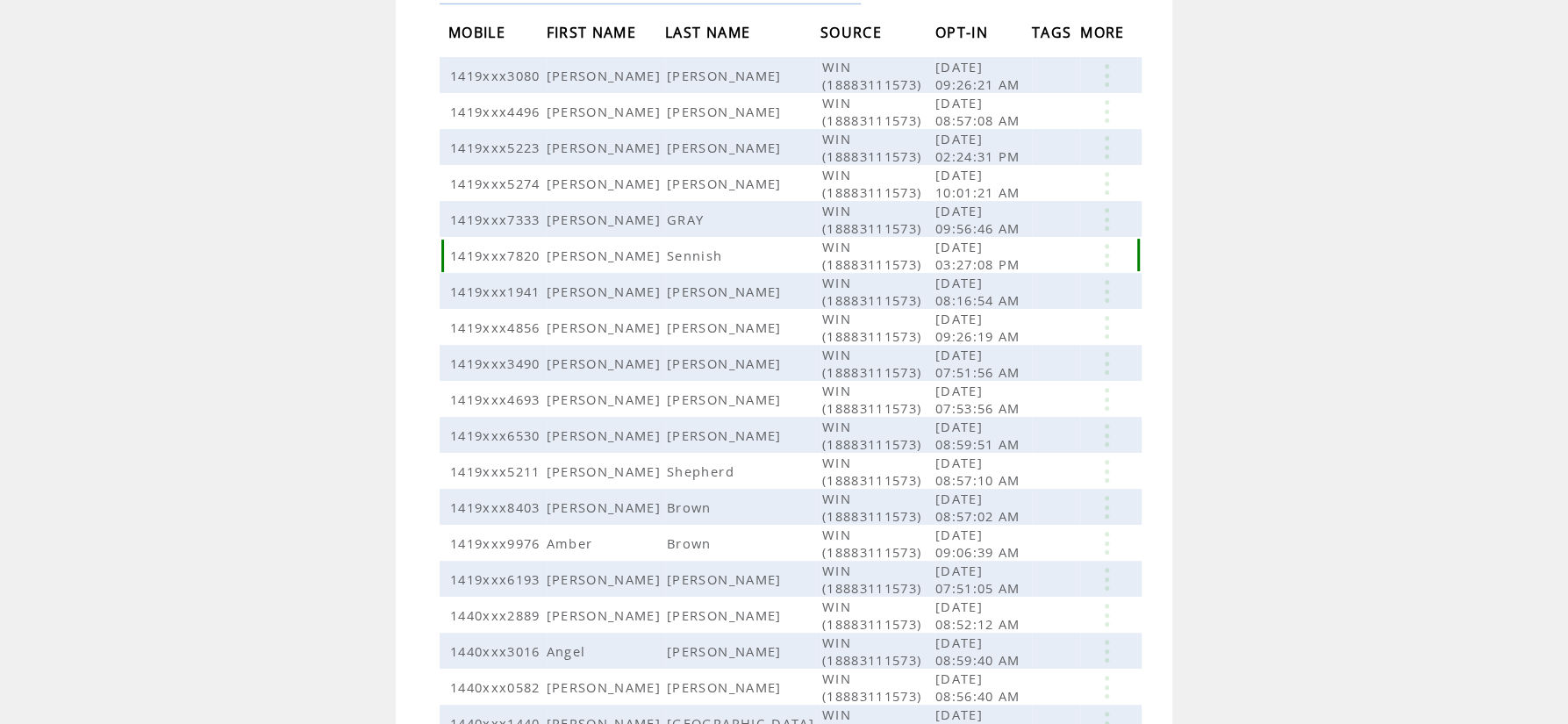
scroll to position [236, 0]
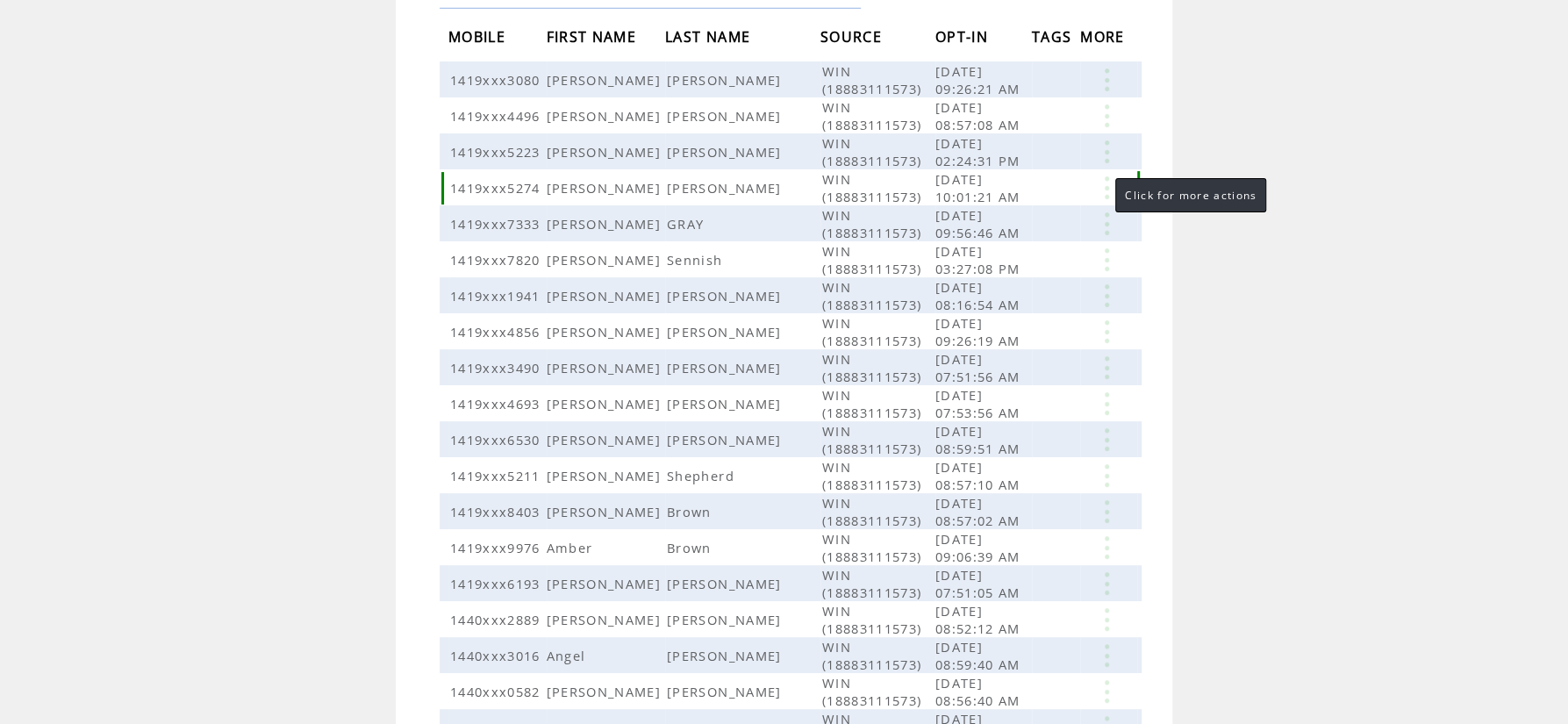
click at [1102, 183] on link at bounding box center [1106, 187] width 53 height 23
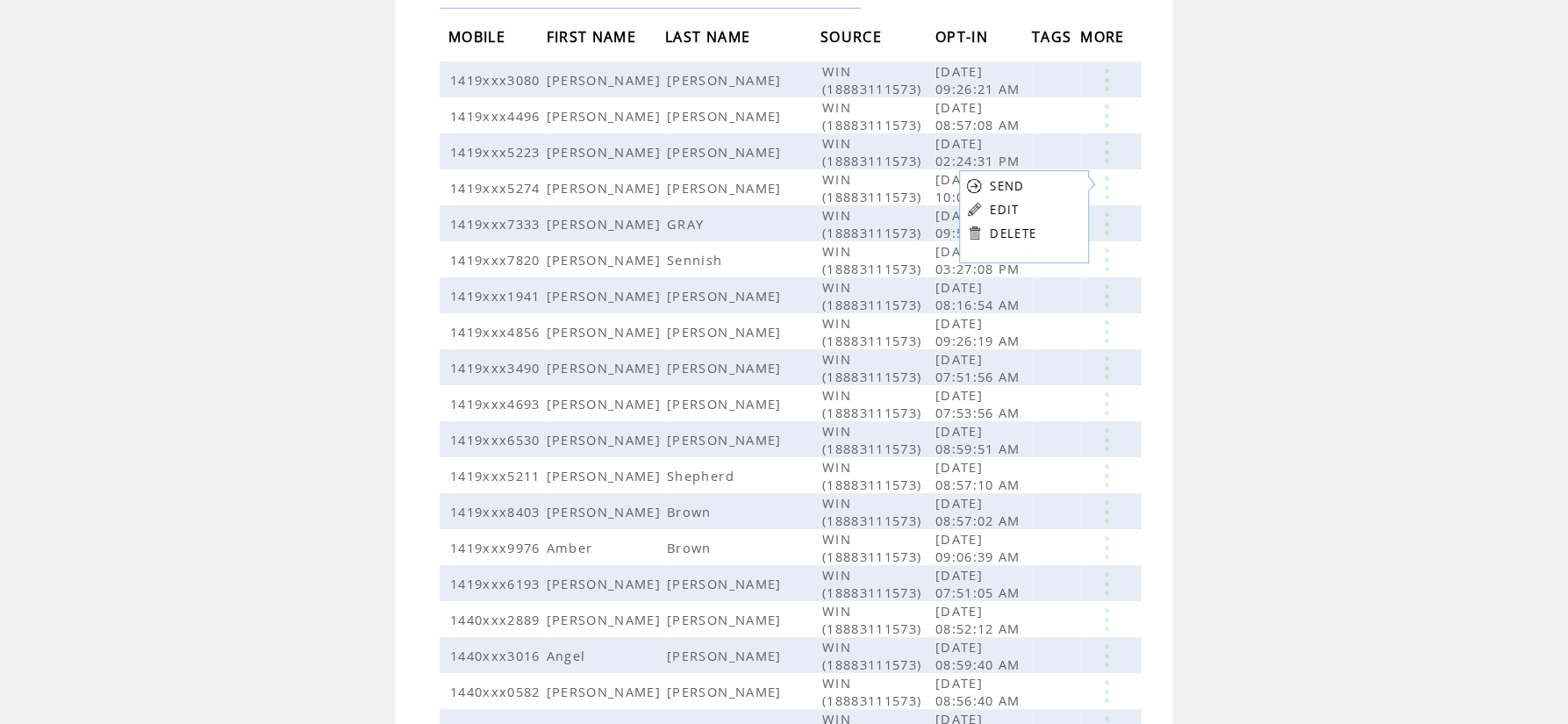
click at [1005, 205] on link "EDIT" at bounding box center [1004, 209] width 29 height 16
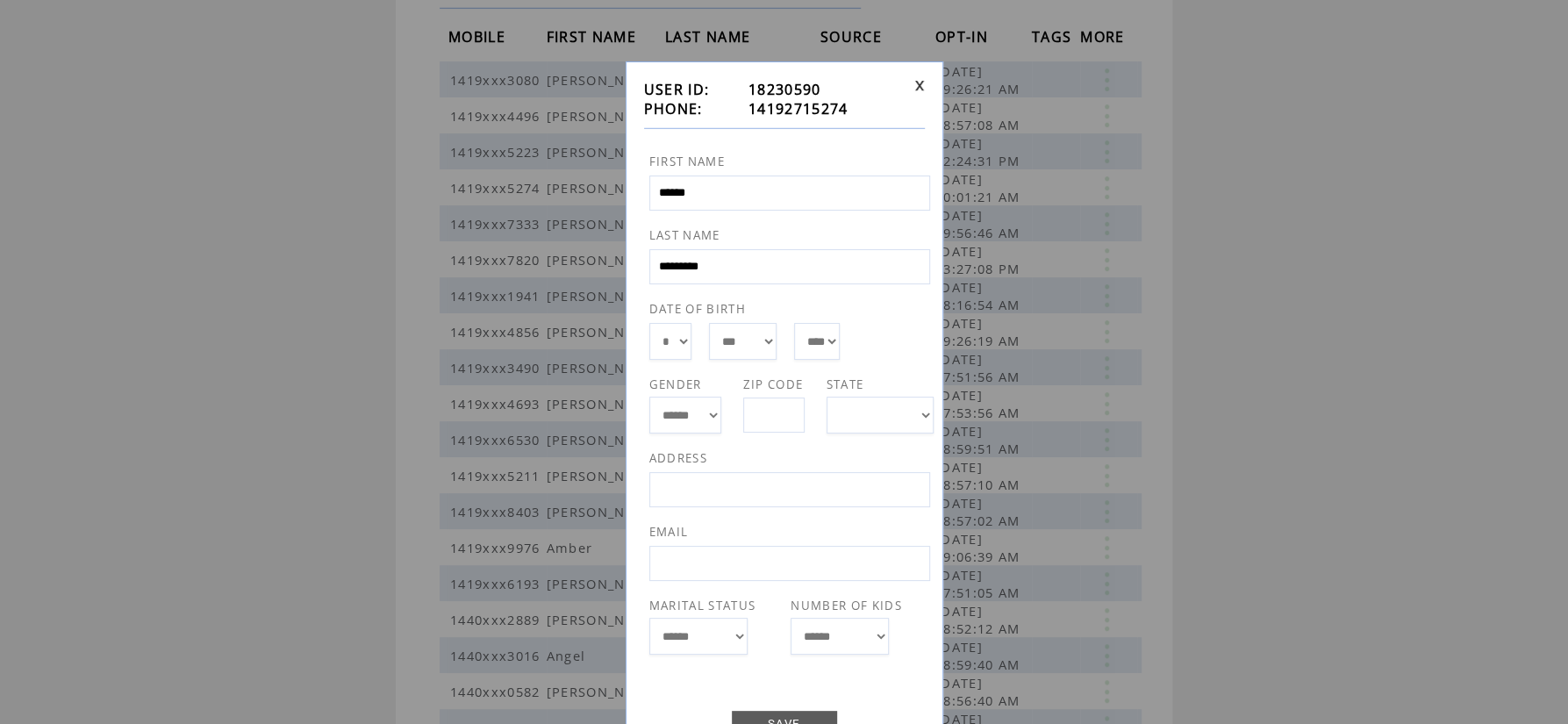
click at [915, 88] on link at bounding box center [919, 86] width 10 height 11
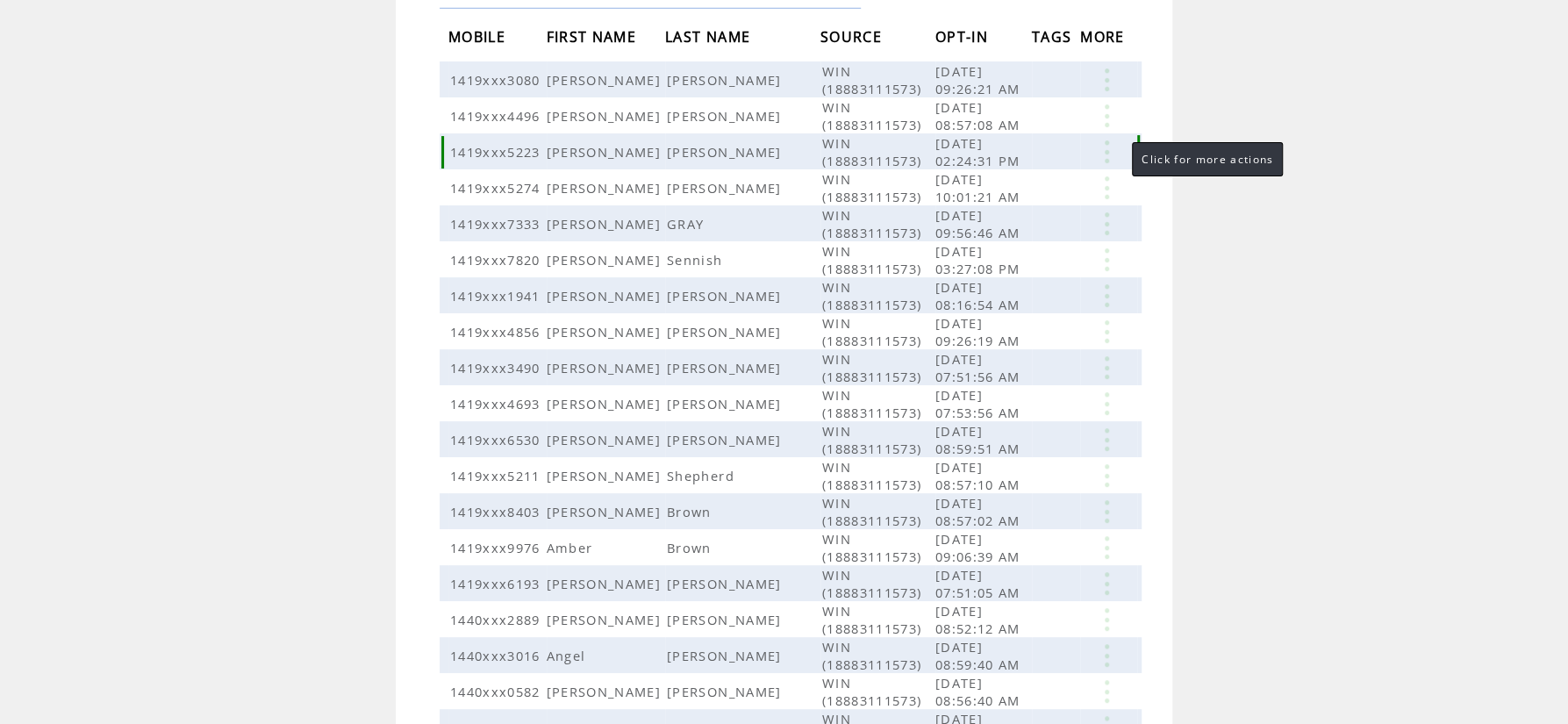
click at [1110, 152] on link at bounding box center [1106, 151] width 53 height 23
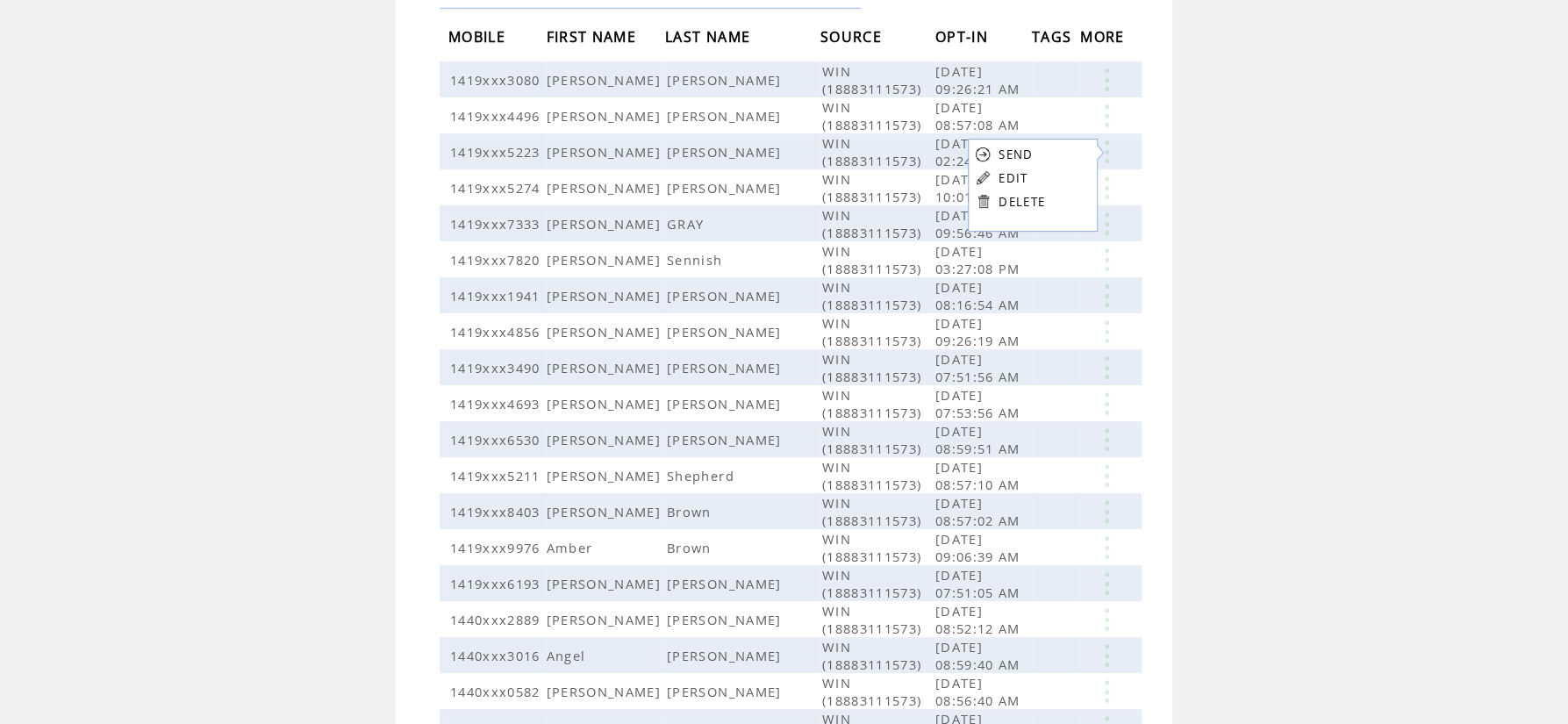
click at [999, 183] on table "SEND EDIT DELETE" at bounding box center [1010, 178] width 84 height 78
click at [1100, 146] on link at bounding box center [1106, 151] width 53 height 23
click at [1000, 170] on link "EDIT" at bounding box center [1000, 174] width 29 height 16
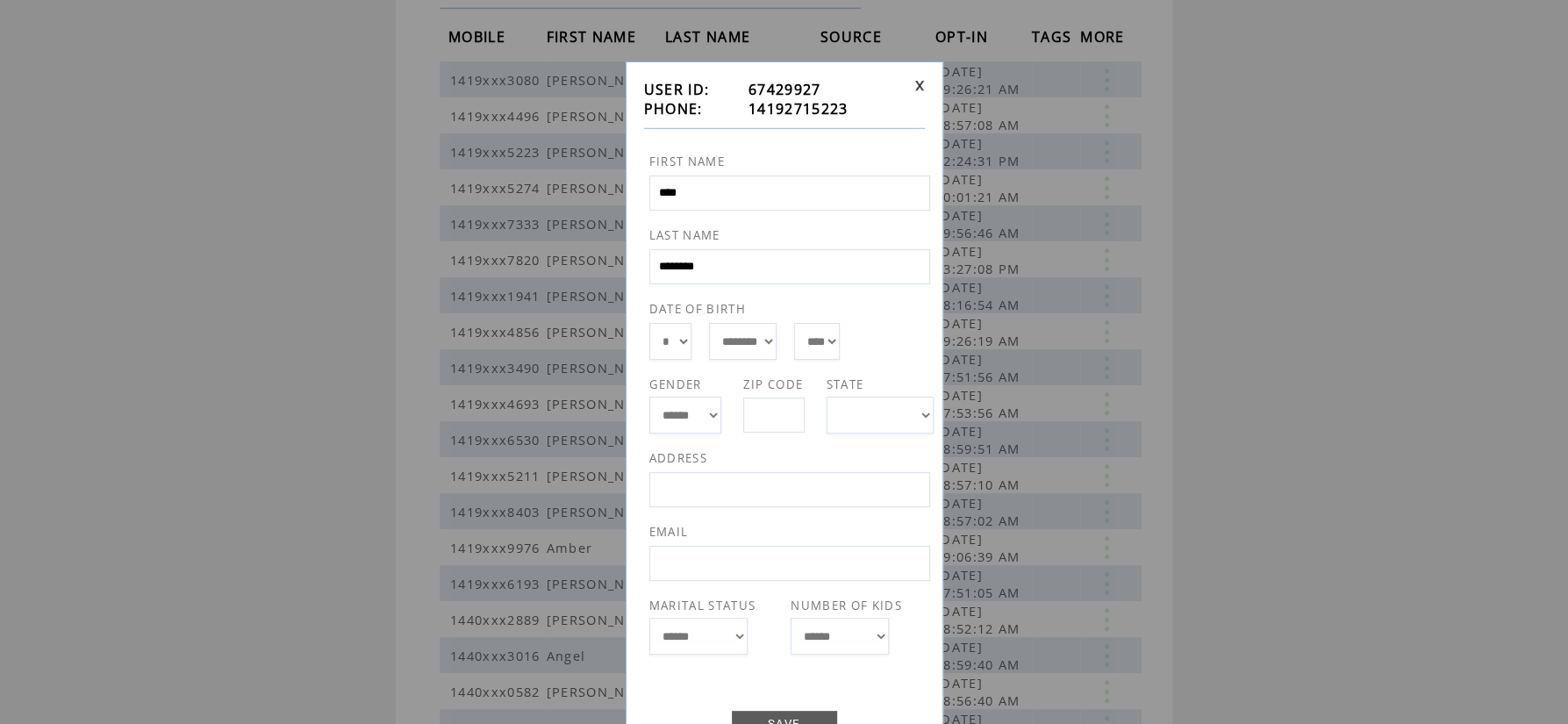
click at [919, 91] on link at bounding box center [919, 86] width 10 height 11
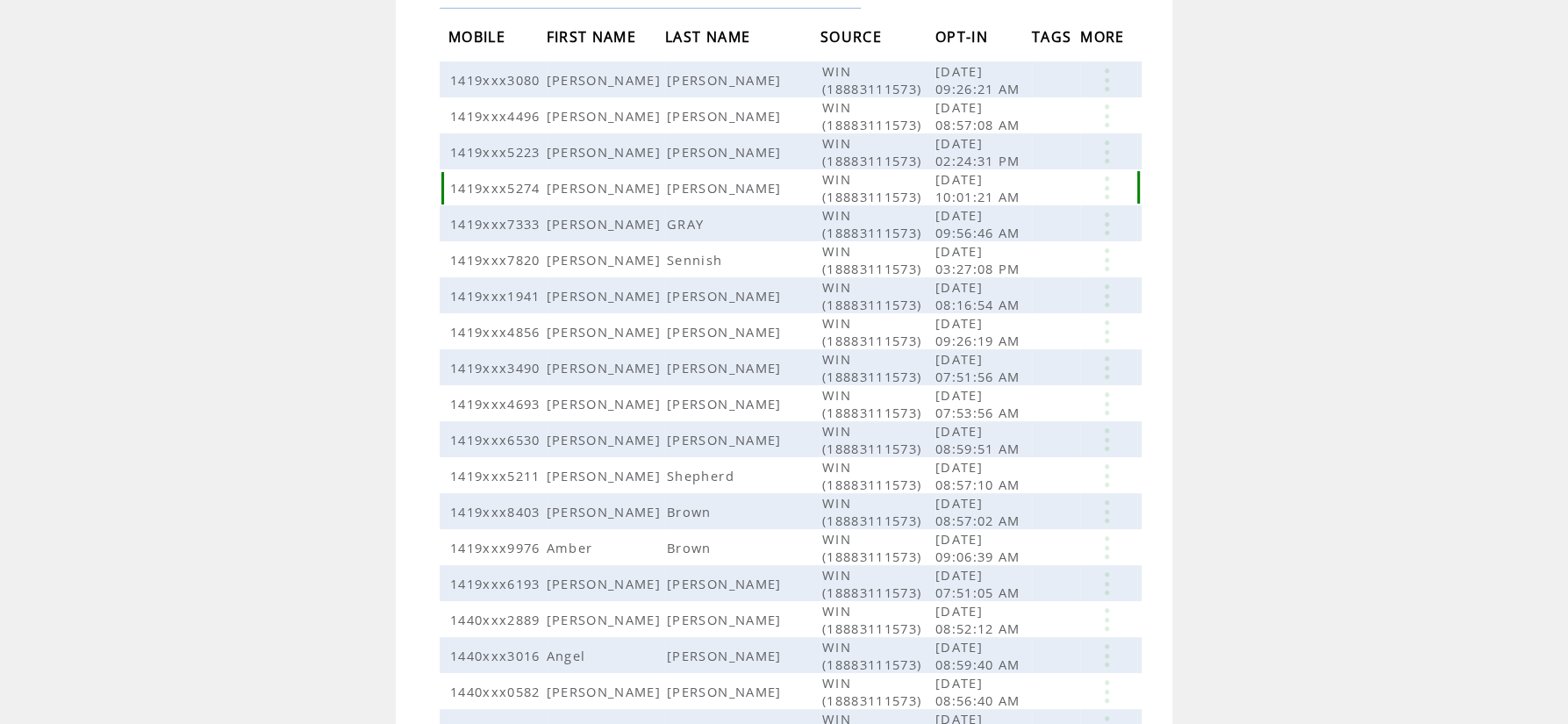
click at [1103, 180] on link at bounding box center [1106, 187] width 53 height 23
click at [998, 210] on link "EDIT" at bounding box center [1005, 205] width 29 height 16
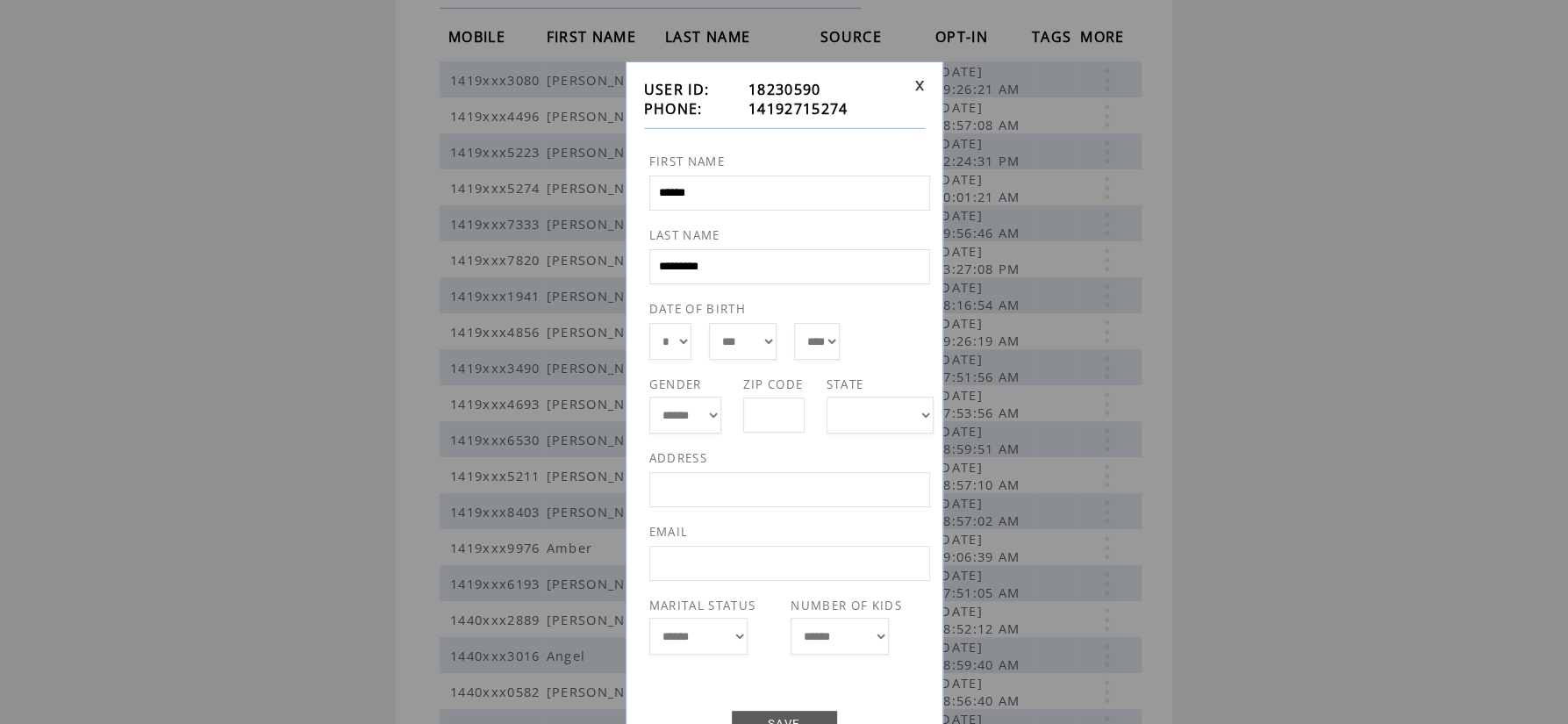
click at [923, 86] on link at bounding box center [919, 86] width 10 height 11
